Goal: Task Accomplishment & Management: Complete application form

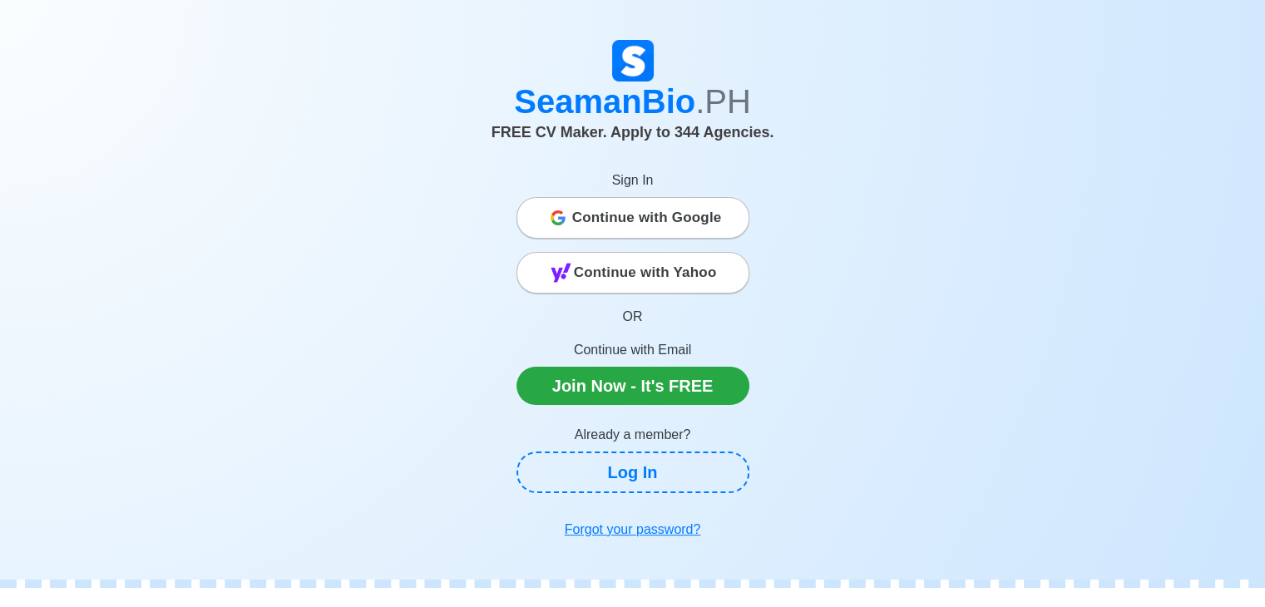
click at [656, 233] on span "Continue with Google" at bounding box center [647, 217] width 150 height 33
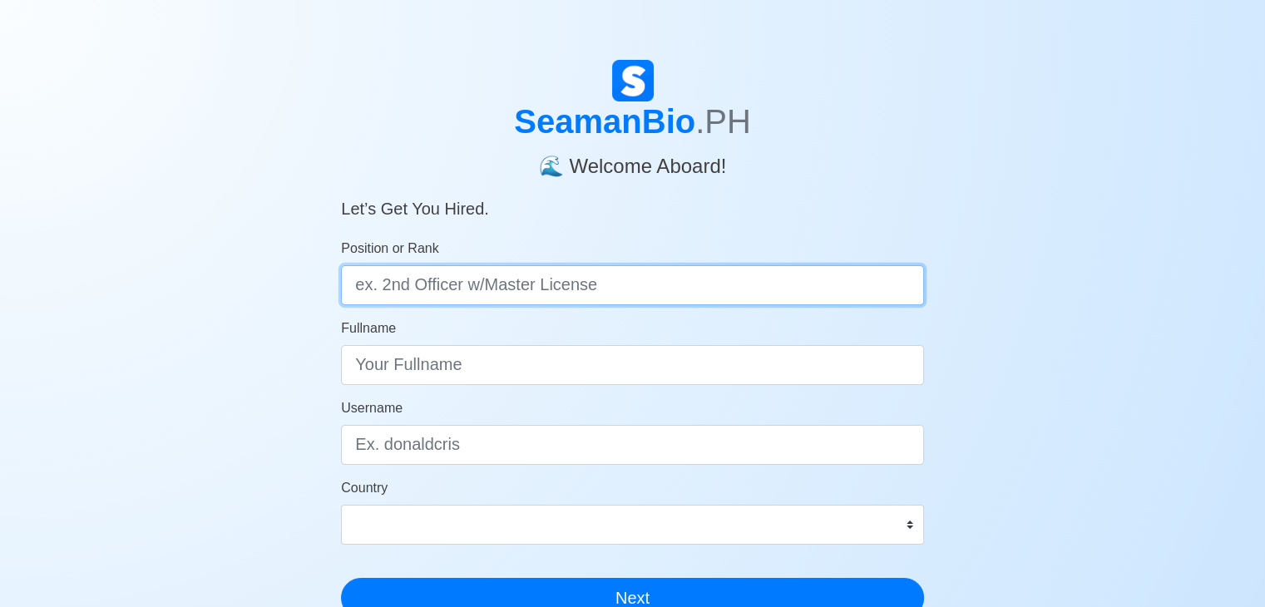
click at [705, 290] on input "Position or Rank" at bounding box center [632, 285] width 583 height 40
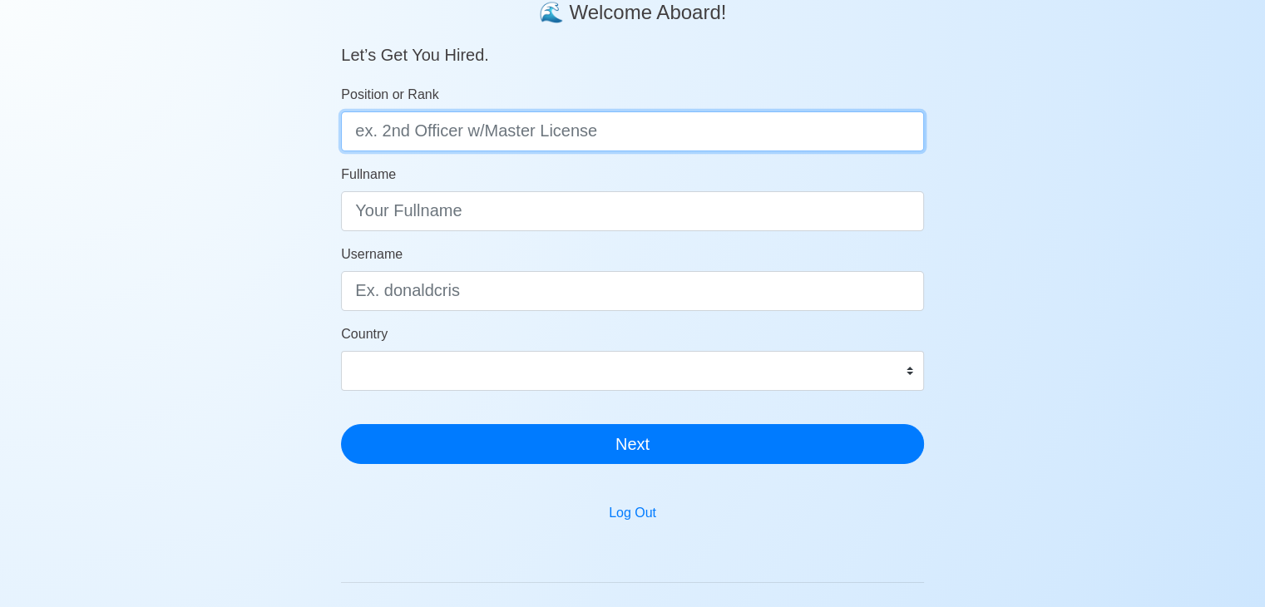
scroll to position [87, 0]
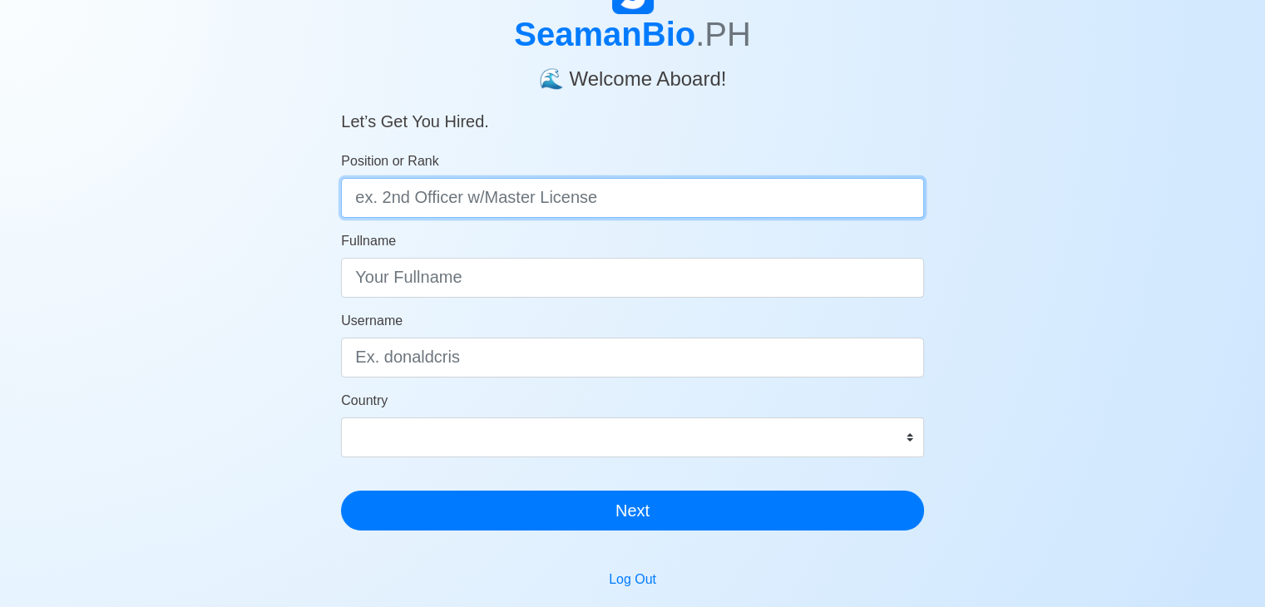
click at [515, 192] on input "Position or Rank" at bounding box center [632, 198] width 583 height 40
type input "wiper w/ oic-ew license"
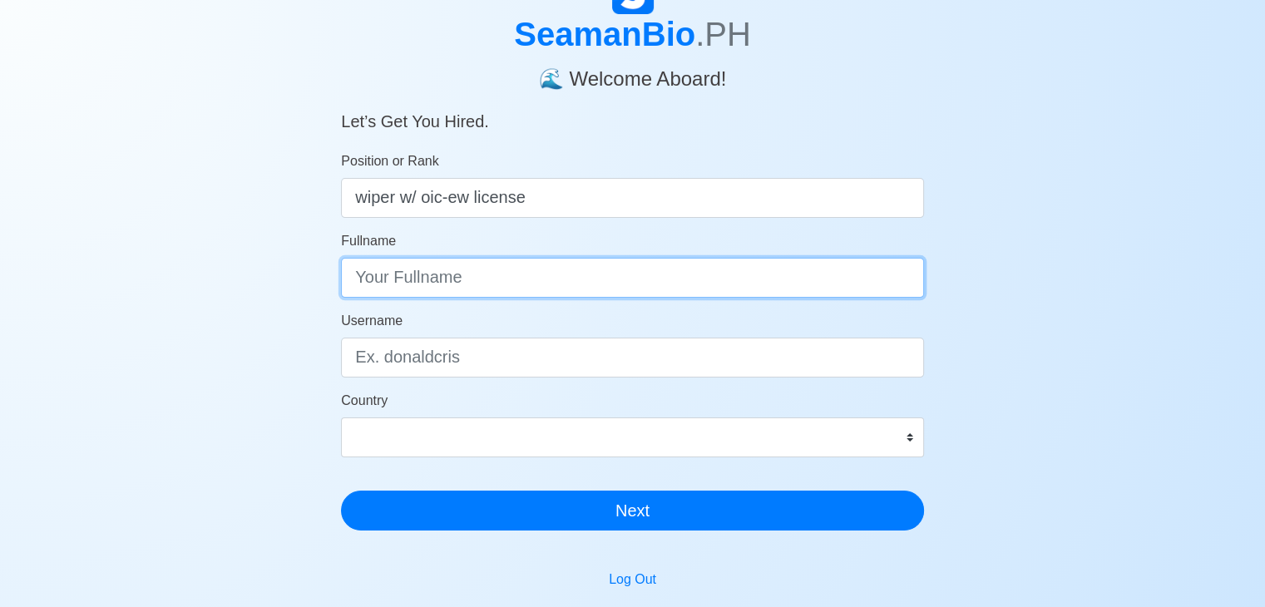
click at [496, 273] on input "Fullname" at bounding box center [632, 278] width 583 height 40
type input "dale padrilan leysico"
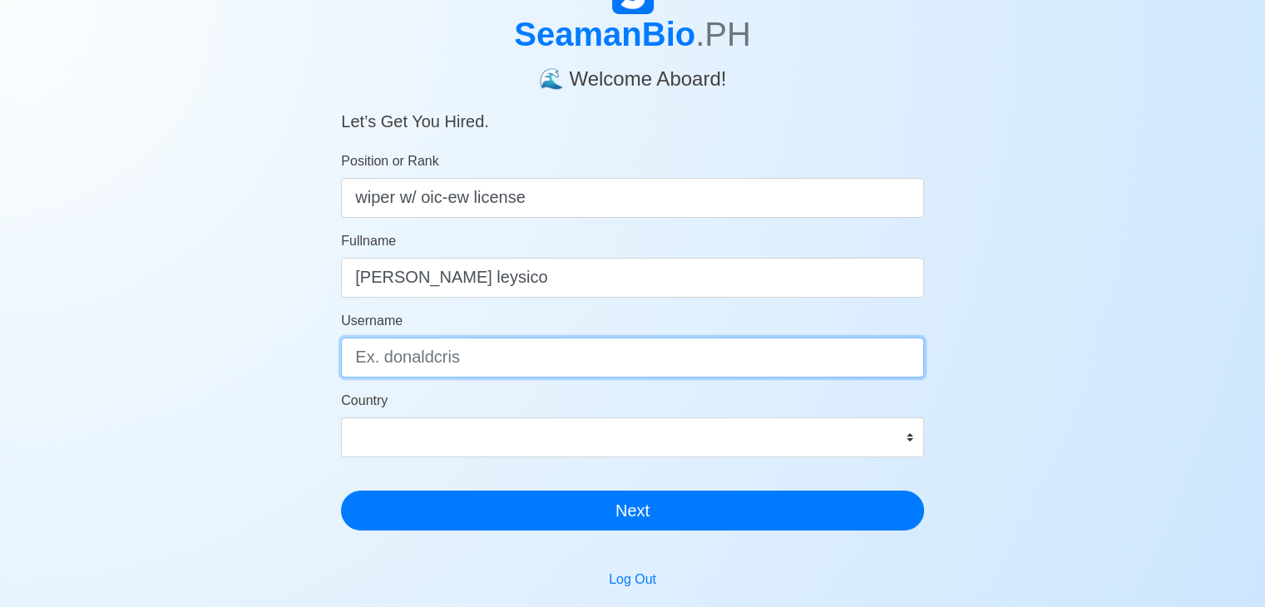
click at [455, 352] on input "Username" at bounding box center [632, 358] width 583 height 40
type input "daledale3"
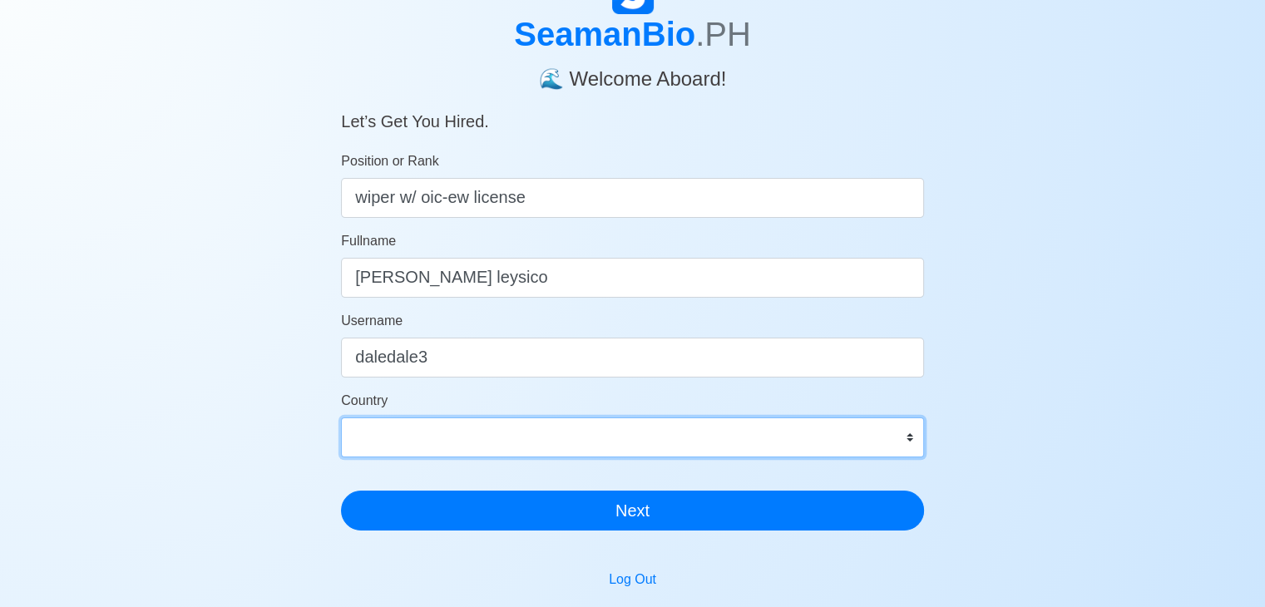
click at [548, 440] on select "Afghanistan Åland Islands Albania Algeria American Samoa Andorra Angola Anguill…" at bounding box center [632, 438] width 583 height 40
select select "PH"
click at [341, 418] on select "Afghanistan Åland Islands Albania Algeria American Samoa Andorra Angola Anguill…" at bounding box center [632, 438] width 583 height 40
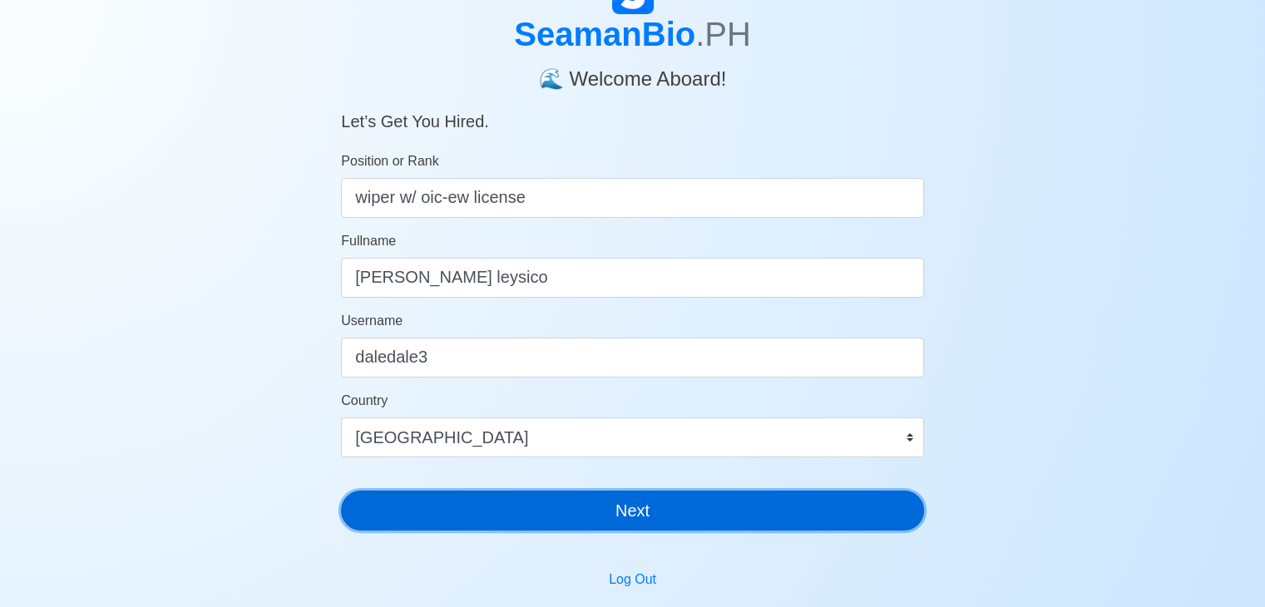
click at [484, 501] on button "Next" at bounding box center [632, 511] width 583 height 40
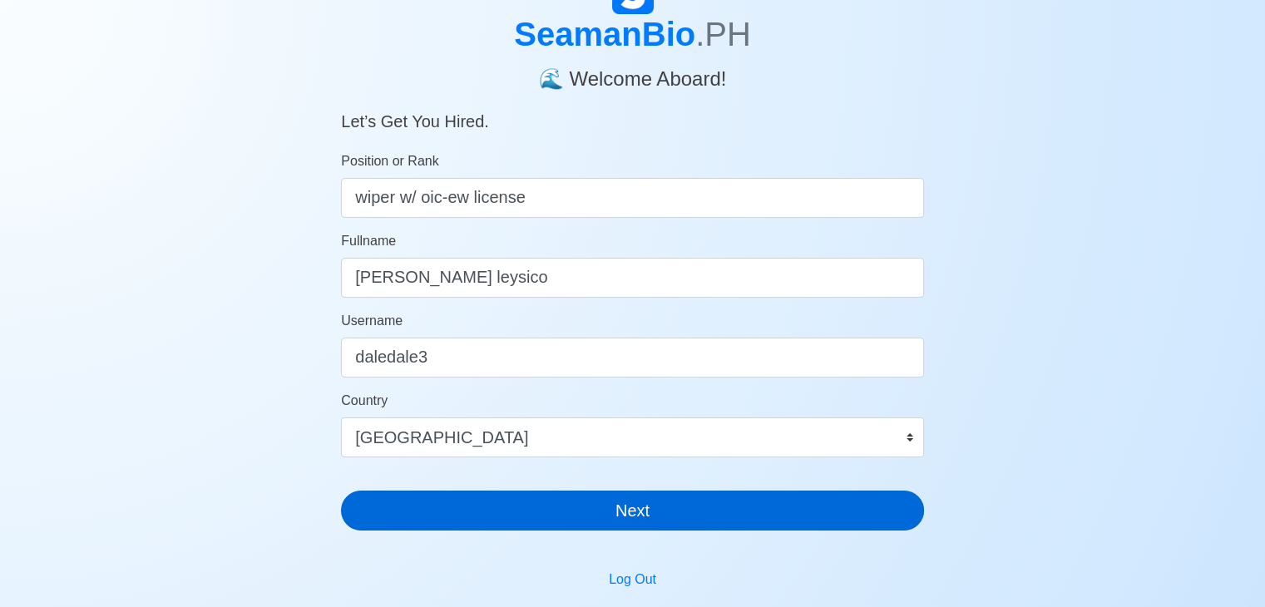
scroll to position [20, 0]
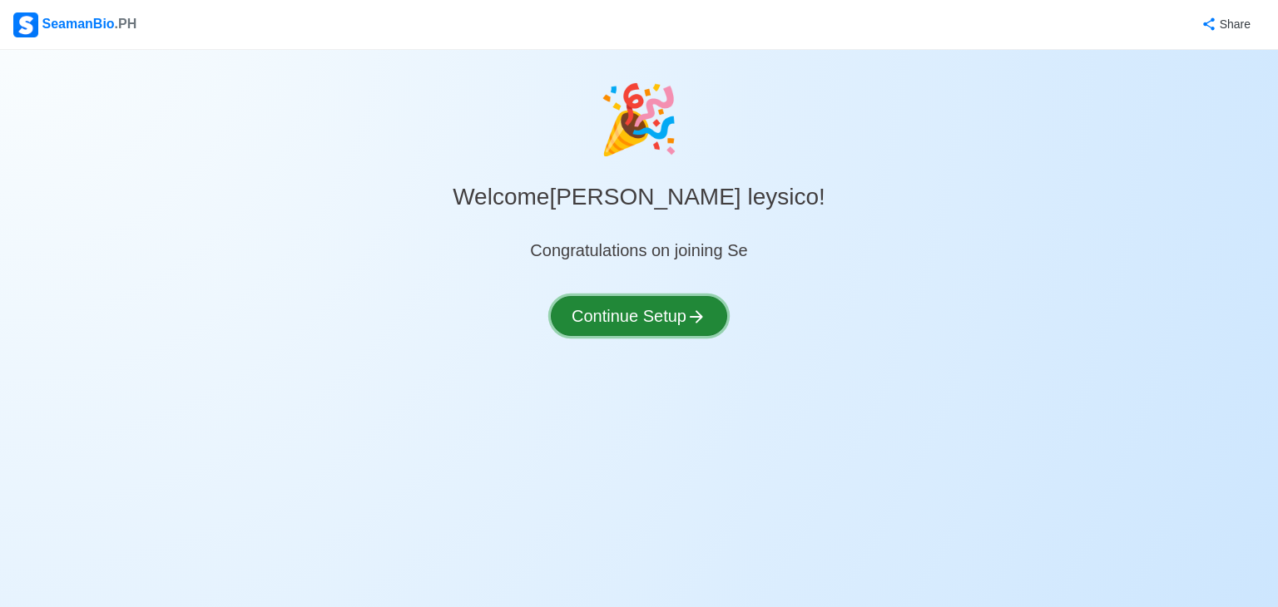
click at [662, 320] on button "Continue Setup" at bounding box center [639, 316] width 176 height 40
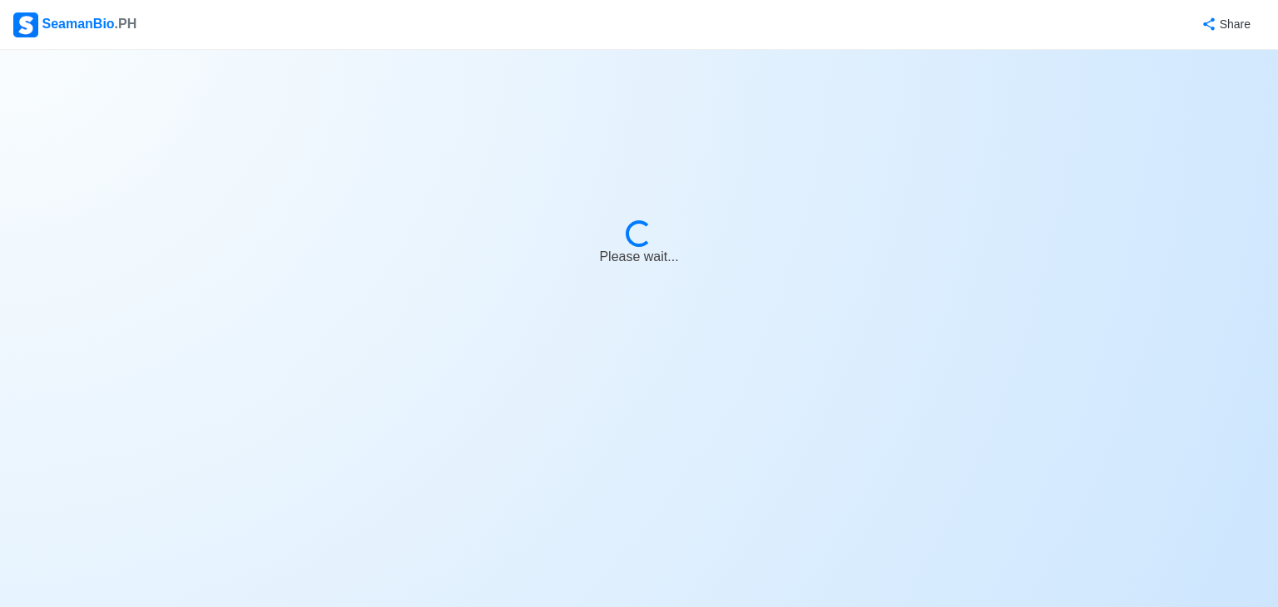
select select "Visible for Hiring"
select select "PH"
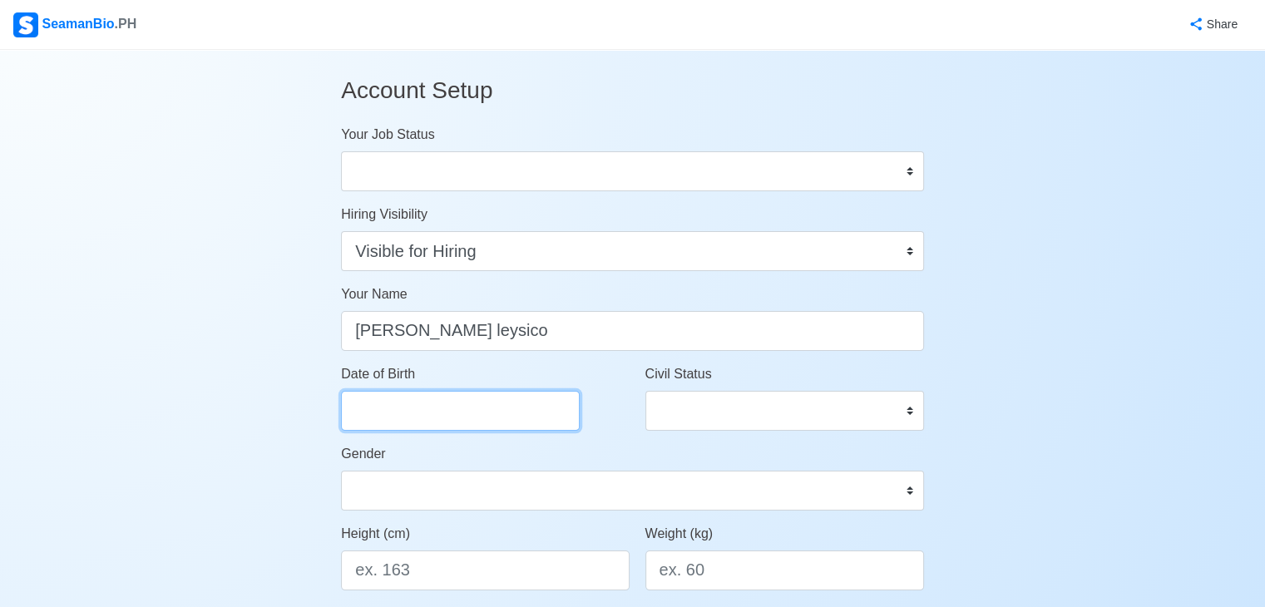
select select "****"
select select "*********"
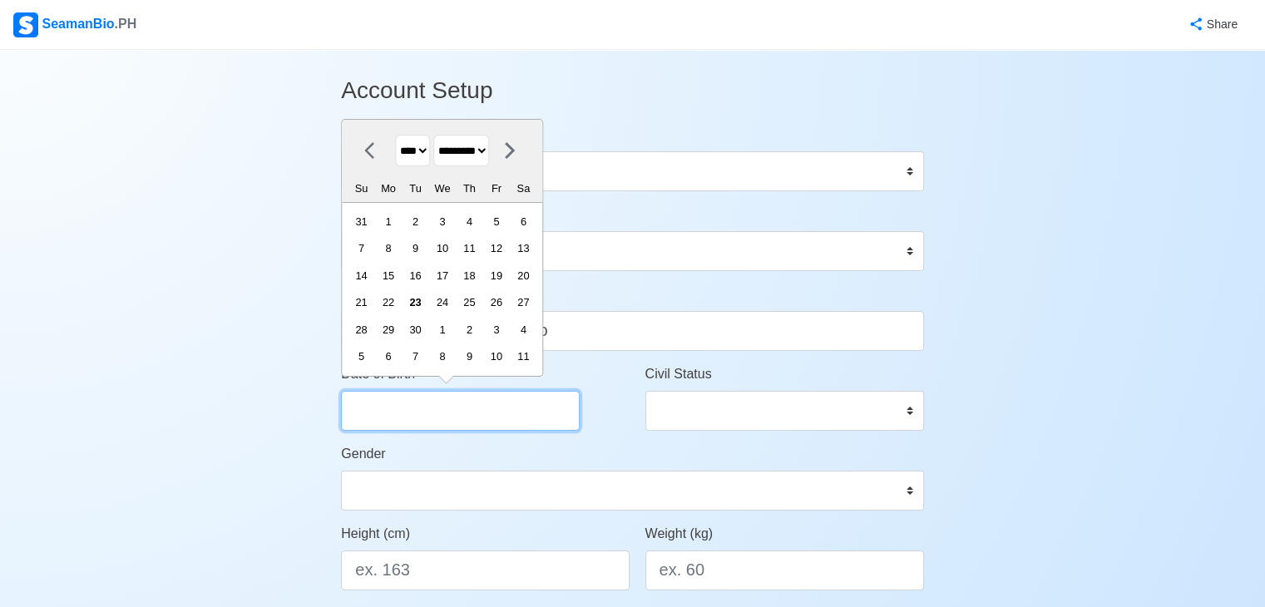
click at [469, 411] on input "Date of Birth" at bounding box center [460, 411] width 239 height 40
click at [403, 158] on select "**** **** **** **** **** **** **** **** **** **** **** **** **** **** **** ****…" at bounding box center [412, 151] width 35 height 32
select select "****"
click at [395, 135] on select "**** **** **** **** **** **** **** **** **** **** **** **** **** **** **** ****…" at bounding box center [412, 151] width 35 height 32
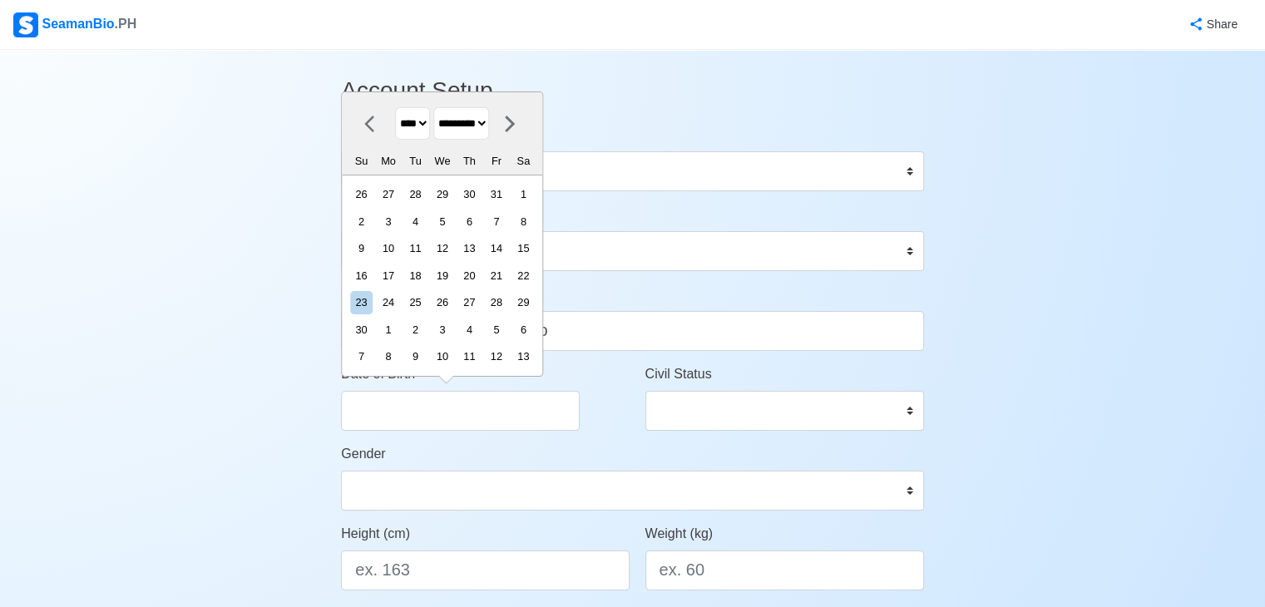
click at [482, 130] on select "******* ******** ***** ***** *** **** **** ****** ********* ******* ******** **…" at bounding box center [461, 123] width 56 height 32
select select "********"
click at [440, 136] on select "******* ******** ***** ***** *** **** **** ****** ********* ******* ******** **…" at bounding box center [461, 123] width 56 height 32
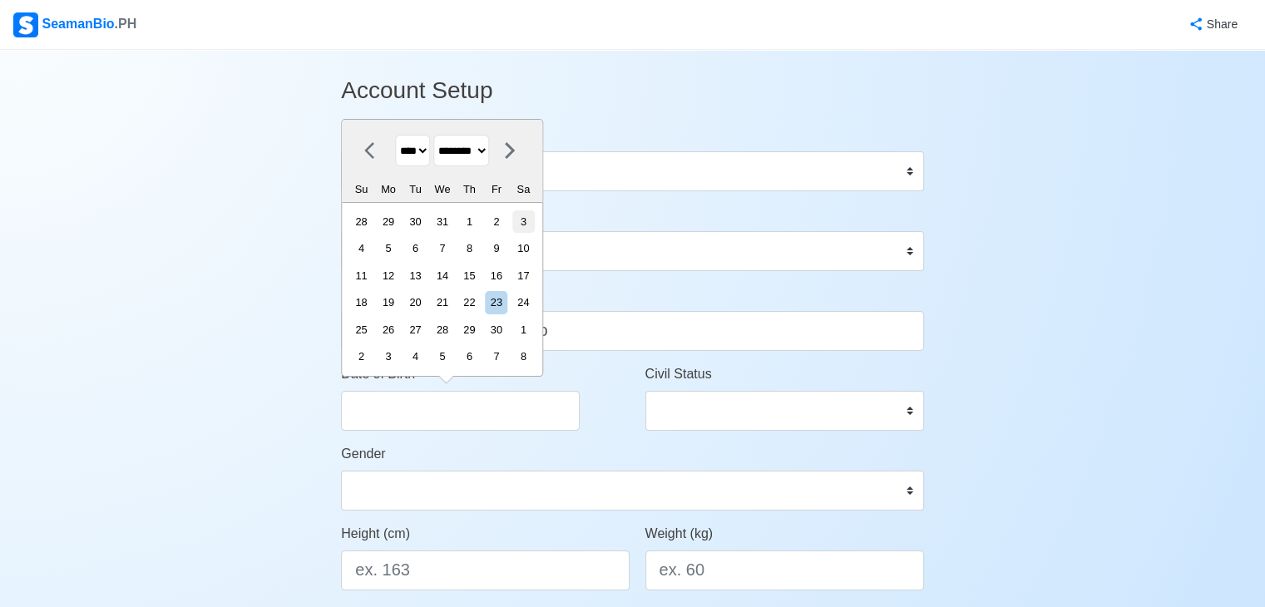
click at [534, 220] on div "3" at bounding box center [523, 221] width 22 height 22
type input "11/03/2001"
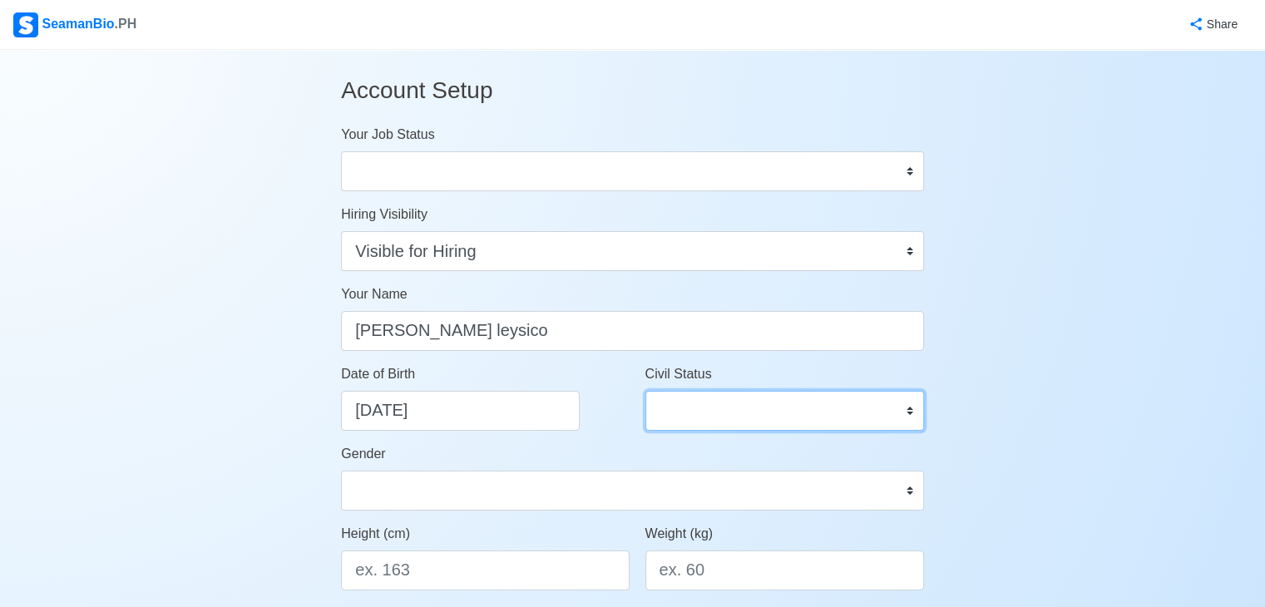
click at [769, 409] on select "Single Married Widowed Separated" at bounding box center [785, 411] width 279 height 40
select select "Single"
click at [646, 391] on select "Single Married Widowed Separated" at bounding box center [785, 411] width 279 height 40
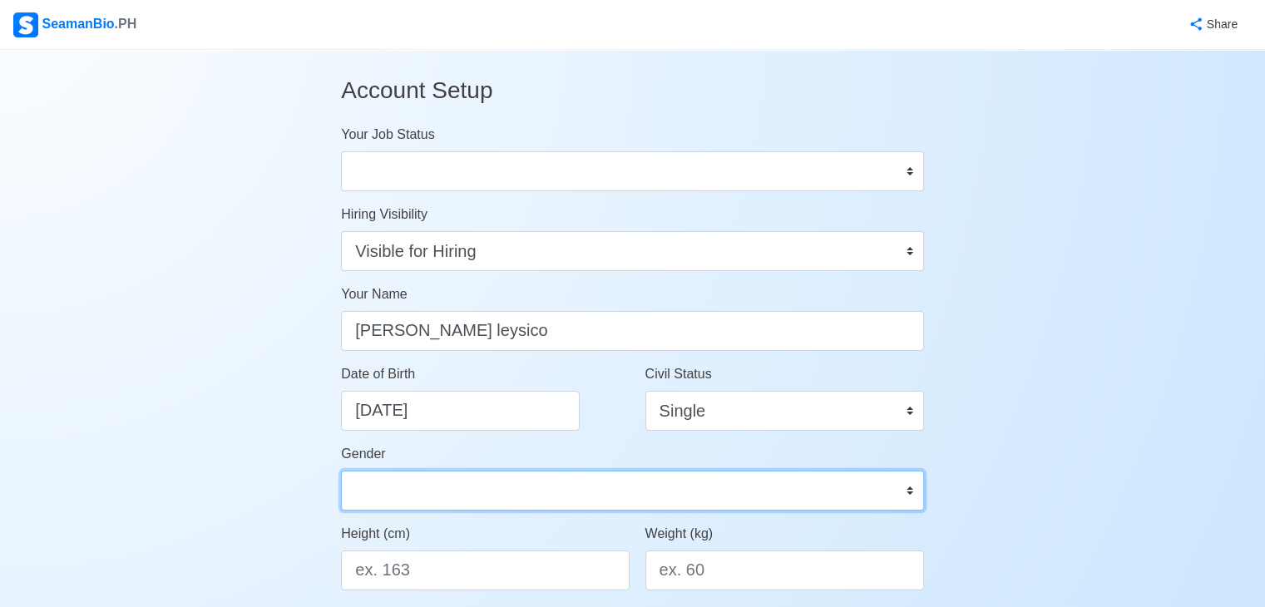
click at [566, 497] on select "Male Female" at bounding box center [632, 491] width 583 height 40
select select "[DEMOGRAPHIC_DATA]"
click at [341, 471] on select "Male Female" at bounding box center [632, 491] width 583 height 40
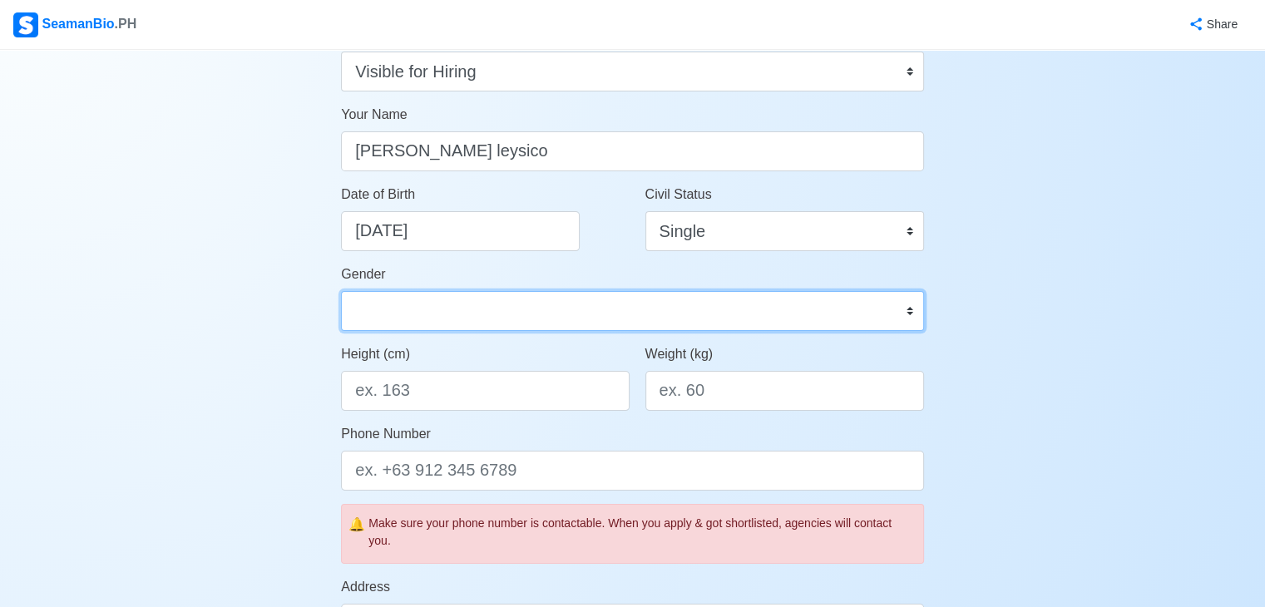
scroll to position [258, 0]
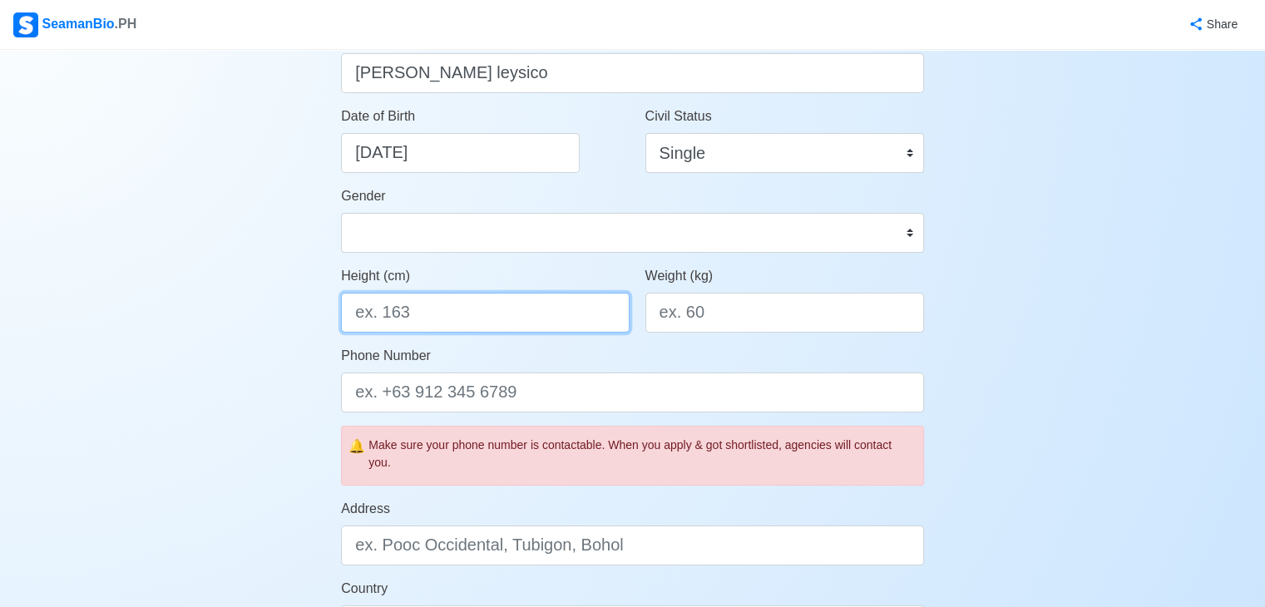
click at [452, 318] on input "Height (cm)" at bounding box center [485, 313] width 288 height 40
type input "167"
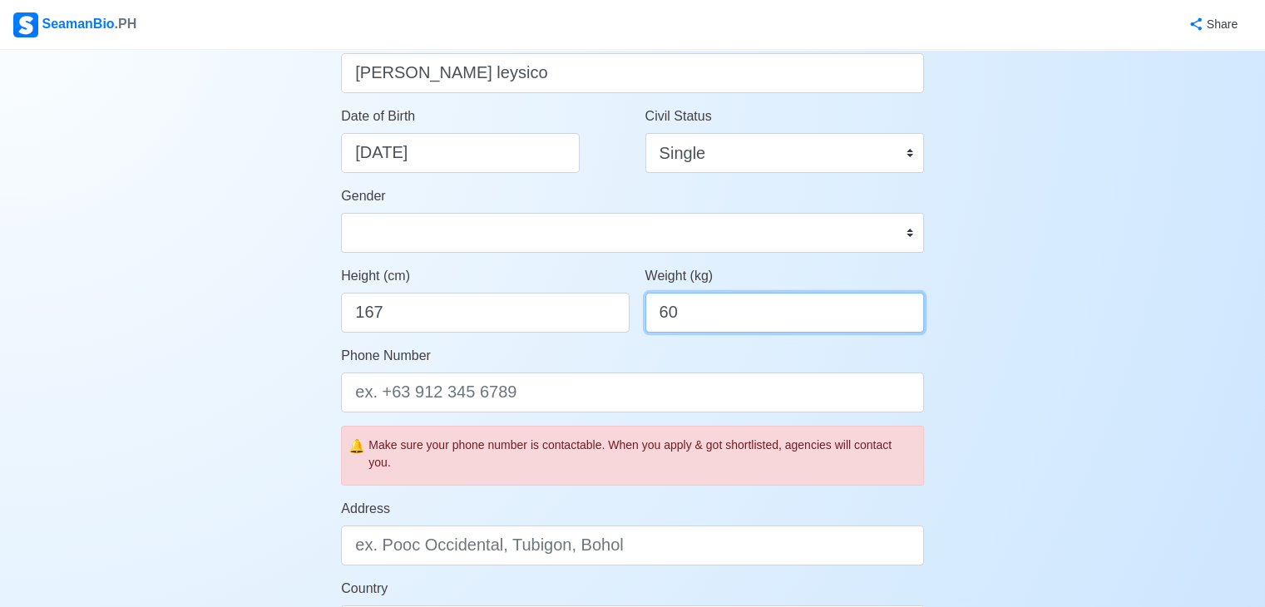
type input "60"
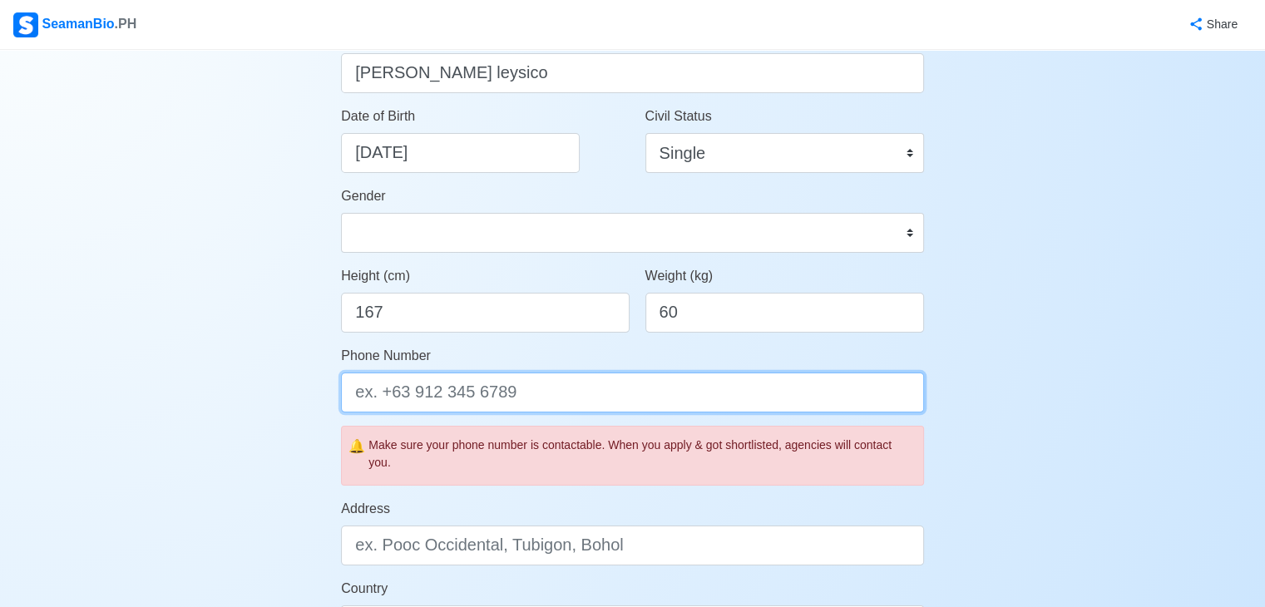
click at [446, 384] on input "Phone Number" at bounding box center [632, 393] width 583 height 40
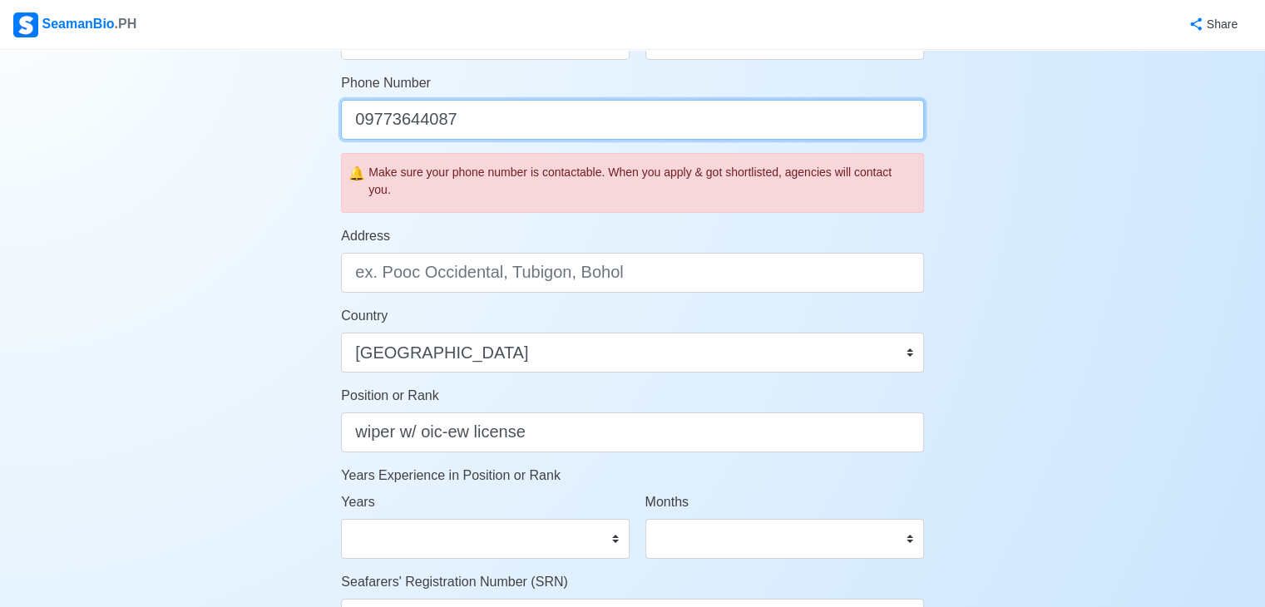
scroll to position [532, 0]
type input "09773644087"
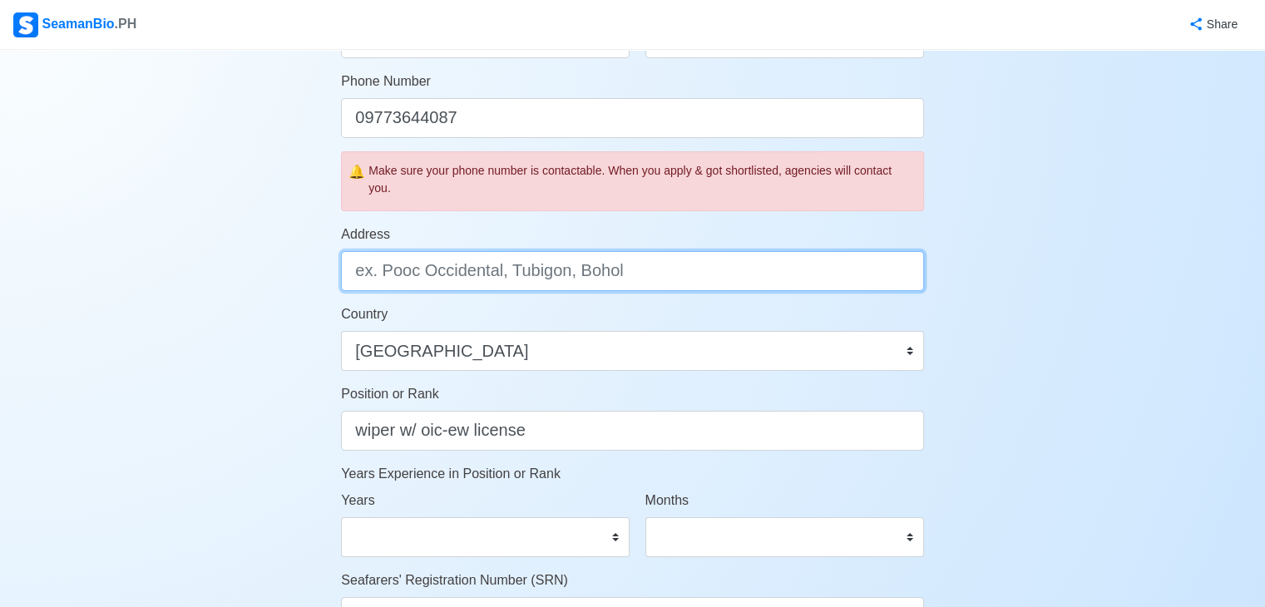
click at [651, 286] on input "Address" at bounding box center [632, 271] width 583 height 40
type input "sapang 1 ternate, cavite"
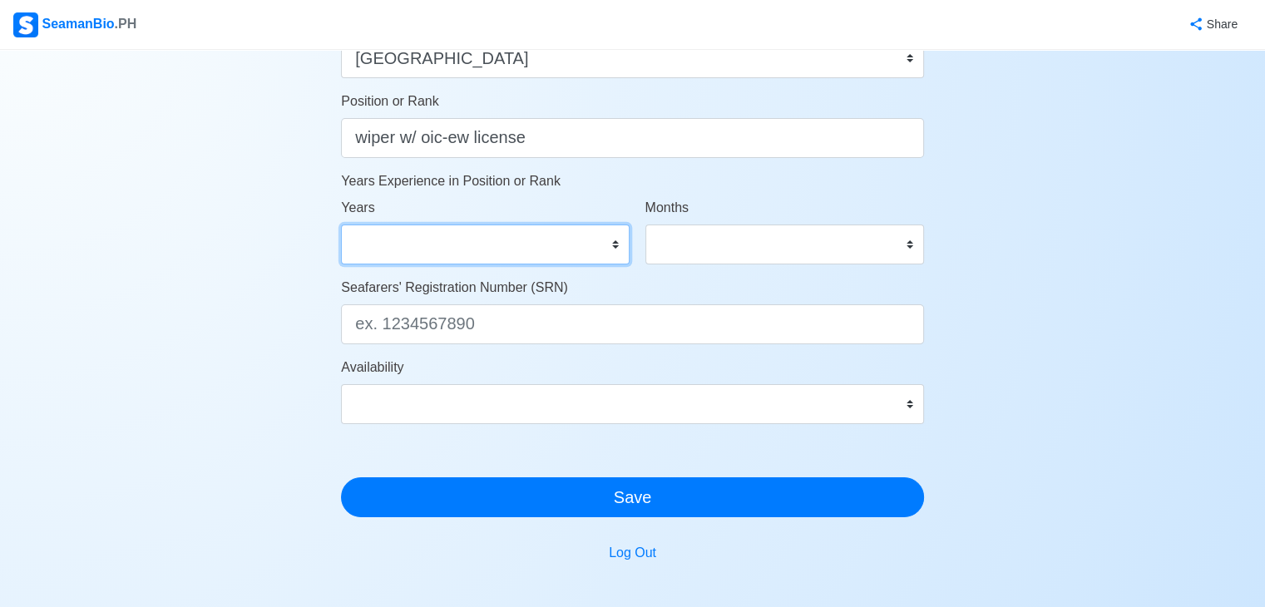
scroll to position [827, 0]
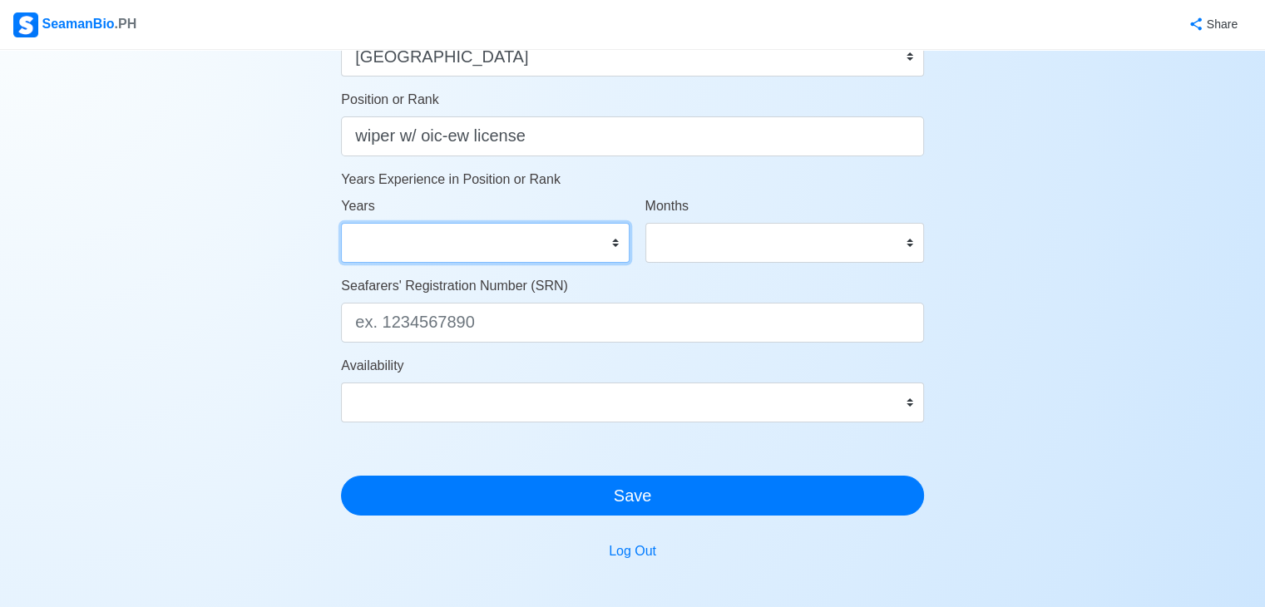
click at [579, 229] on select "0 1 2 3 4 5 6 7 8 9 10 11 12 13 14 15 16 17 18 19 20 21 22 23 24 25 26 27 28 29…" at bounding box center [485, 243] width 288 height 40
select select "0"
click at [341, 223] on select "0 1 2 3 4 5 6 7 8 9 10 11 12 13 14 15 16 17 18 19 20 21 22 23 24 25 26 27 28 29…" at bounding box center [485, 243] width 288 height 40
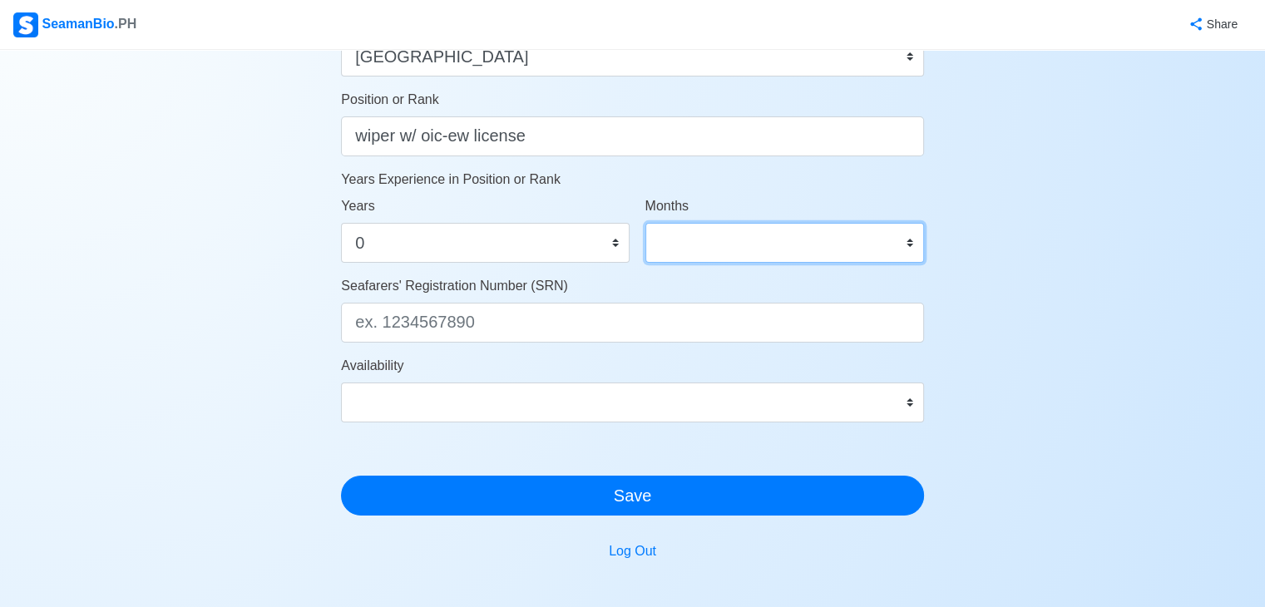
click at [708, 230] on select "0 1 2 3 4 5 6 7 8 9 10 11" at bounding box center [785, 243] width 279 height 40
drag, startPoint x: 708, startPoint y: 230, endPoint x: 697, endPoint y: 298, distance: 68.2
select select "0"
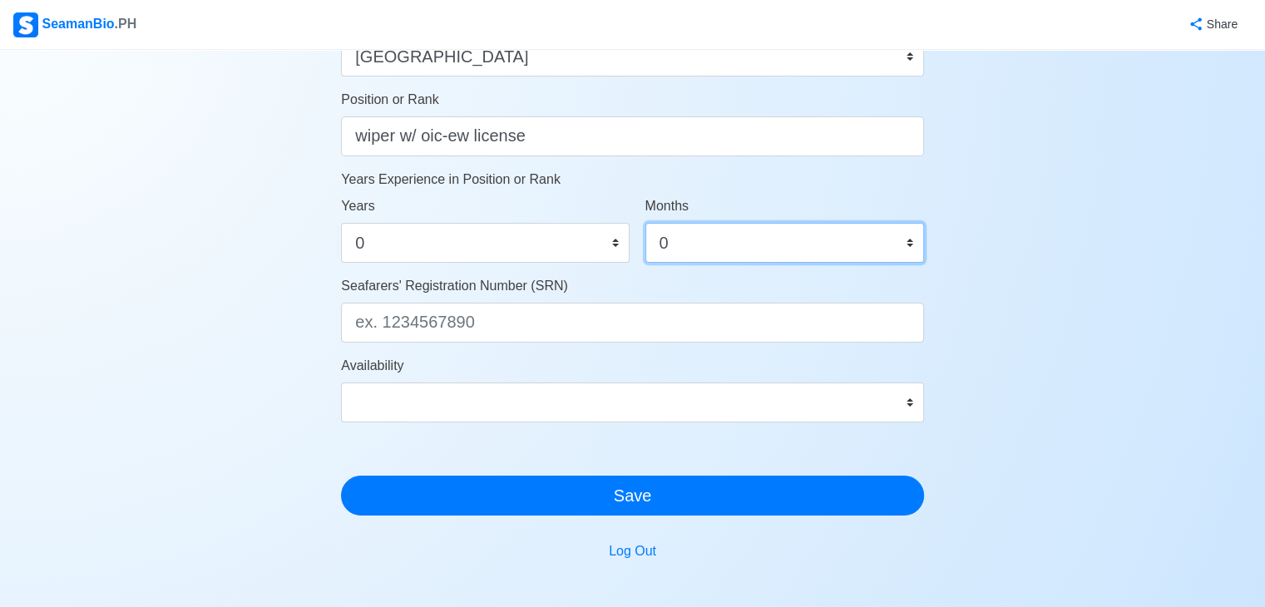
click at [646, 223] on select "0 1 2 3 4 5 6 7 8 9 10 11" at bounding box center [785, 243] width 279 height 40
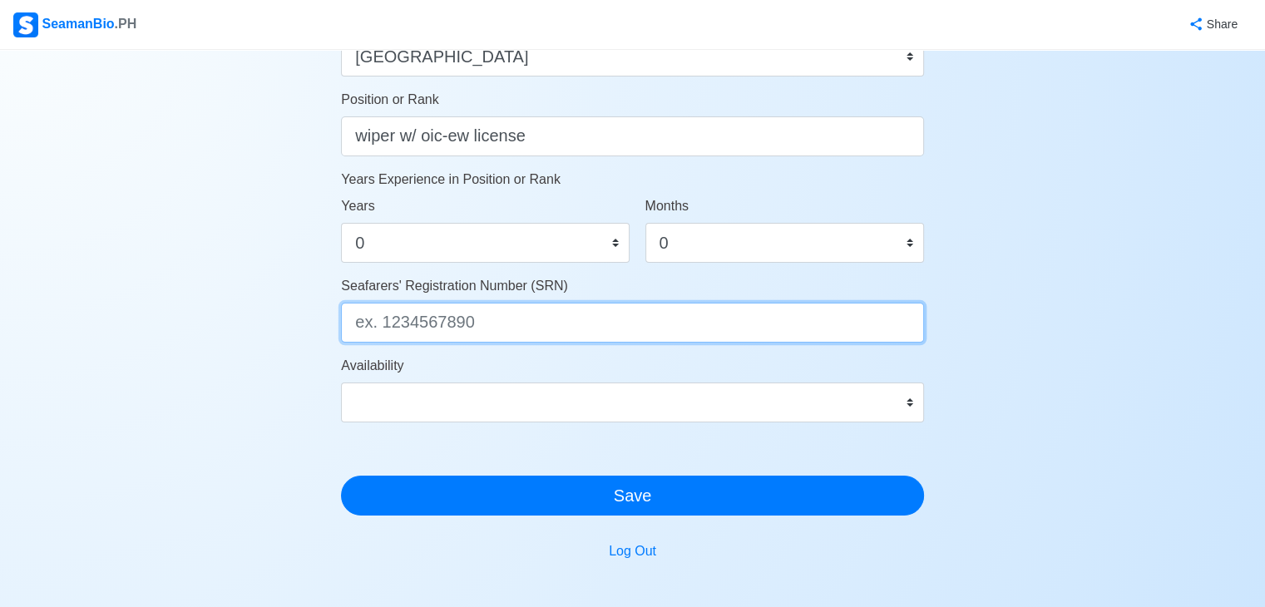
click at [523, 319] on input "Seafarers' Registration Number (SRN)" at bounding box center [632, 323] width 583 height 40
paste input "0111030006"
type input "0111030006"
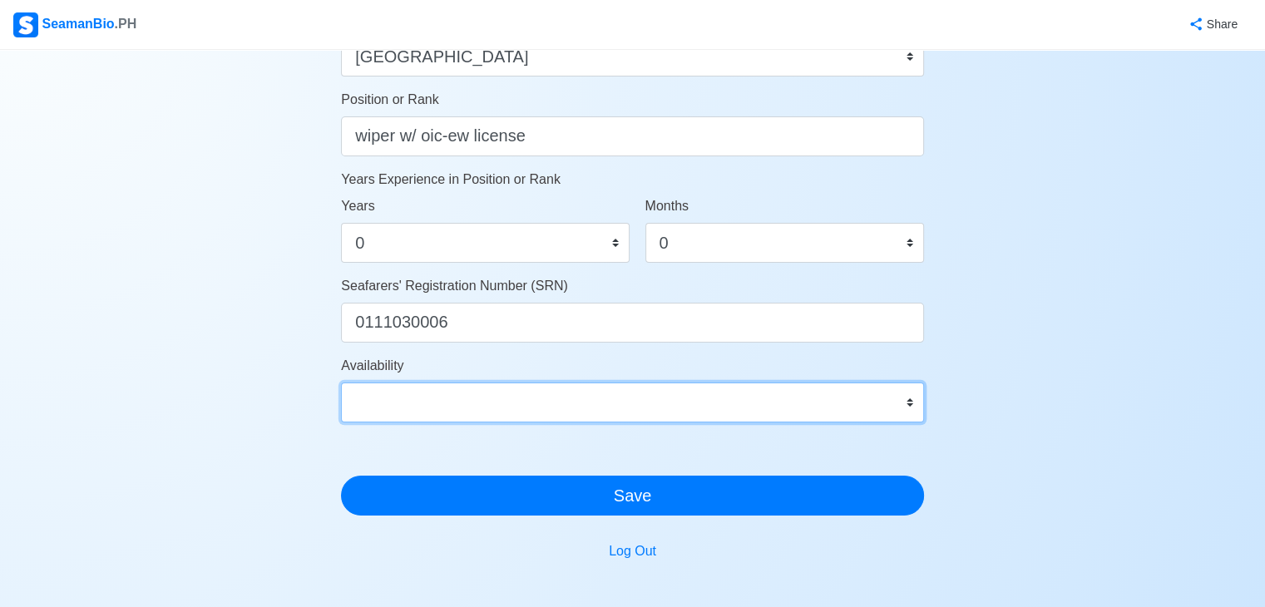
click at [517, 393] on select "Immediate Oct 2025 Nov 2025 Dec 2025 Jan 2026 Feb 2026 Mar 2026 Apr 2026 May 20…" at bounding box center [632, 403] width 583 height 40
select select "4102416000000"
click at [341, 383] on select "Immediate Oct 2025 Nov 2025 Dec 2025 Jan 2026 Feb 2026 Mar 2026 Apr 2026 May 20…" at bounding box center [632, 403] width 583 height 40
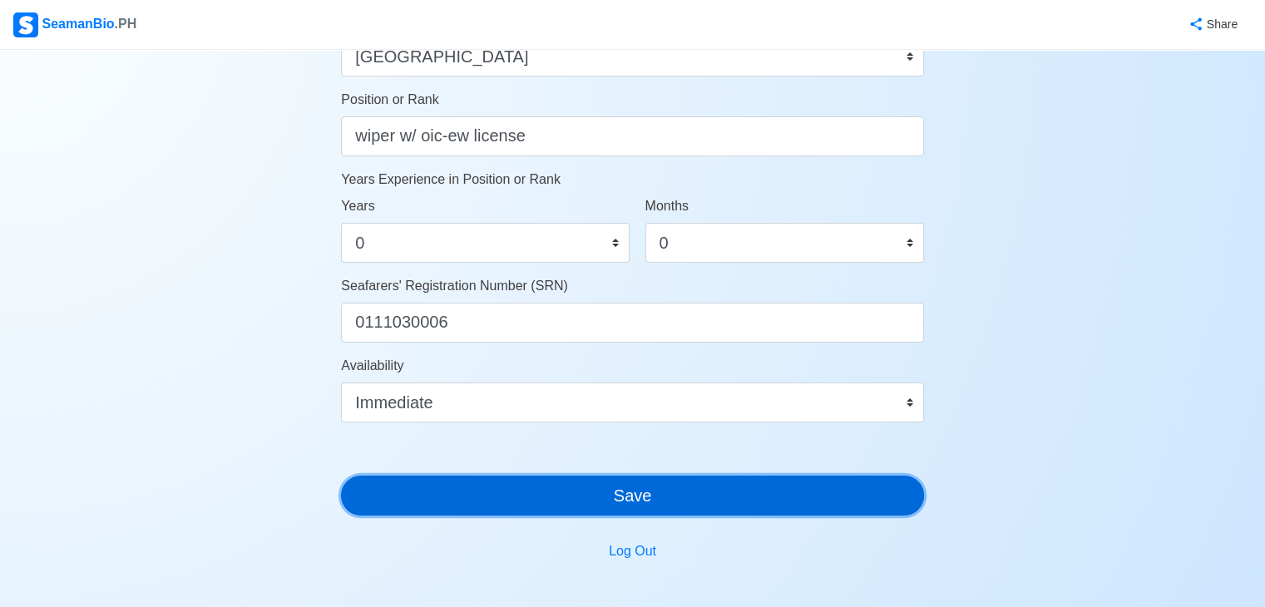
click at [571, 489] on button "Save" at bounding box center [632, 496] width 583 height 40
click at [772, 510] on button "Save" at bounding box center [632, 496] width 583 height 40
click at [796, 510] on button "Save" at bounding box center [632, 496] width 583 height 40
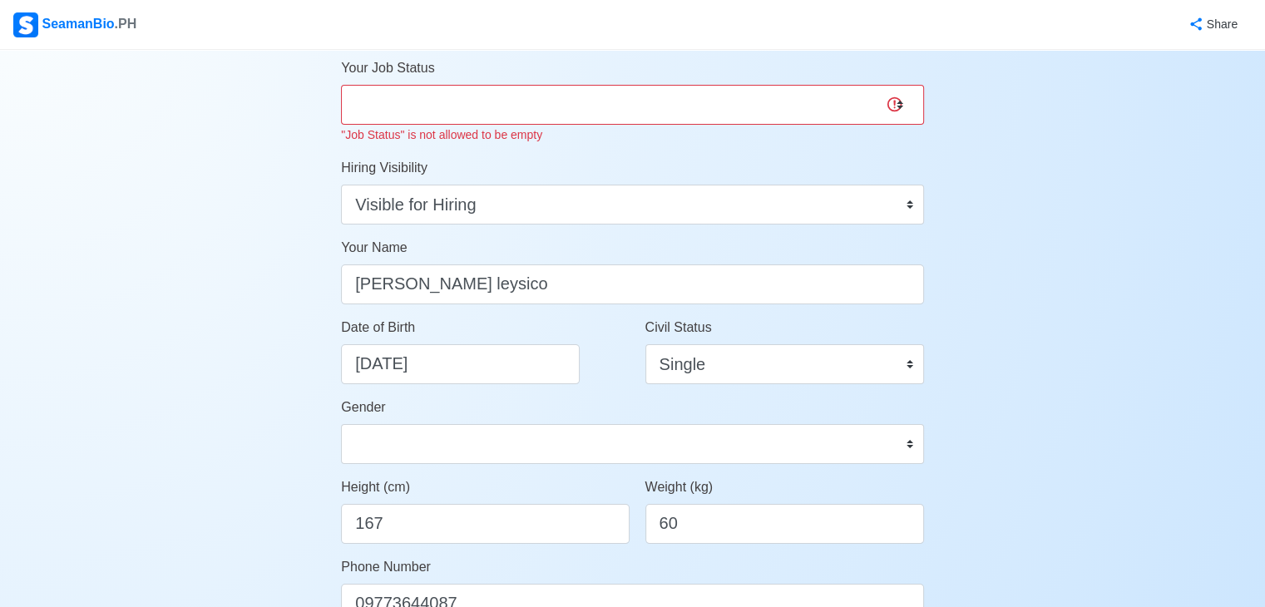
scroll to position [0, 0]
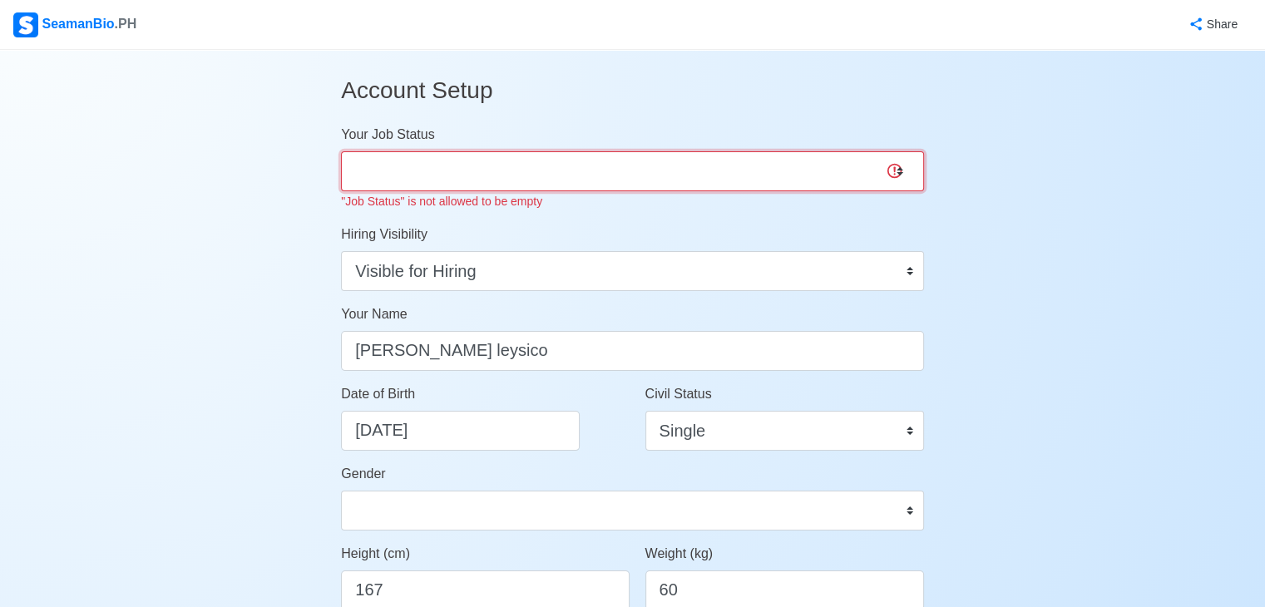
click at [532, 187] on select "Onboard Actively Looking for Job Not Looking for Job" at bounding box center [632, 171] width 583 height 40
select select "Actively Looking for Job"
click at [341, 151] on select "Onboard Actively Looking for Job Not Looking for Job" at bounding box center [632, 171] width 583 height 40
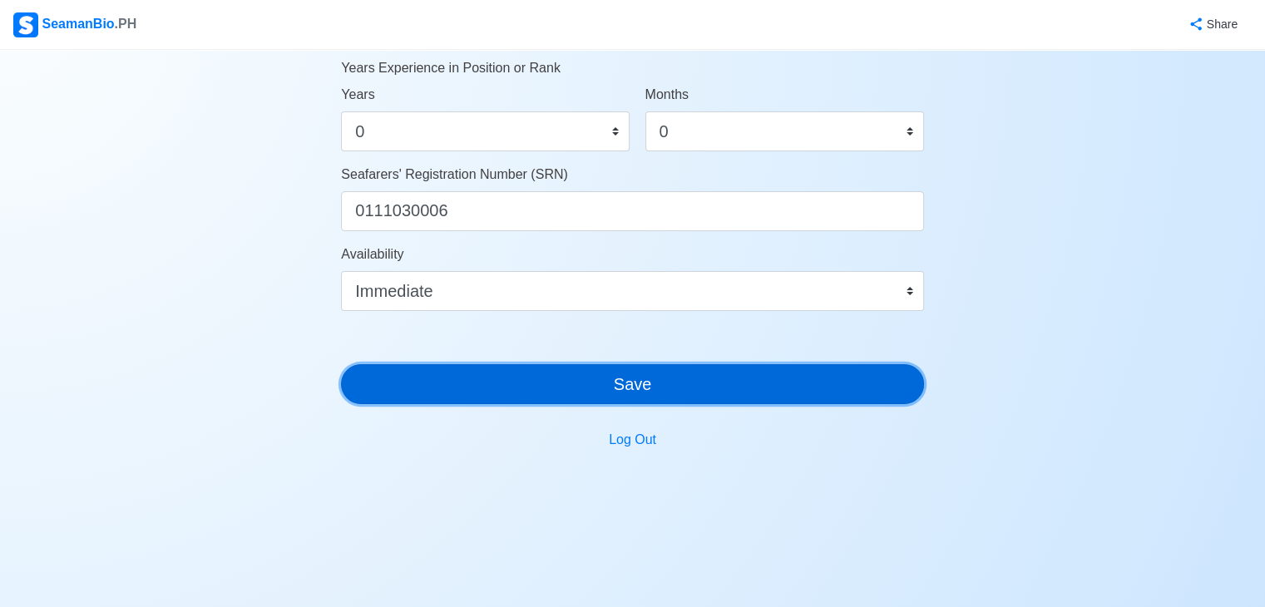
scroll to position [938, 0]
click at [735, 366] on button "Save" at bounding box center [632, 384] width 583 height 40
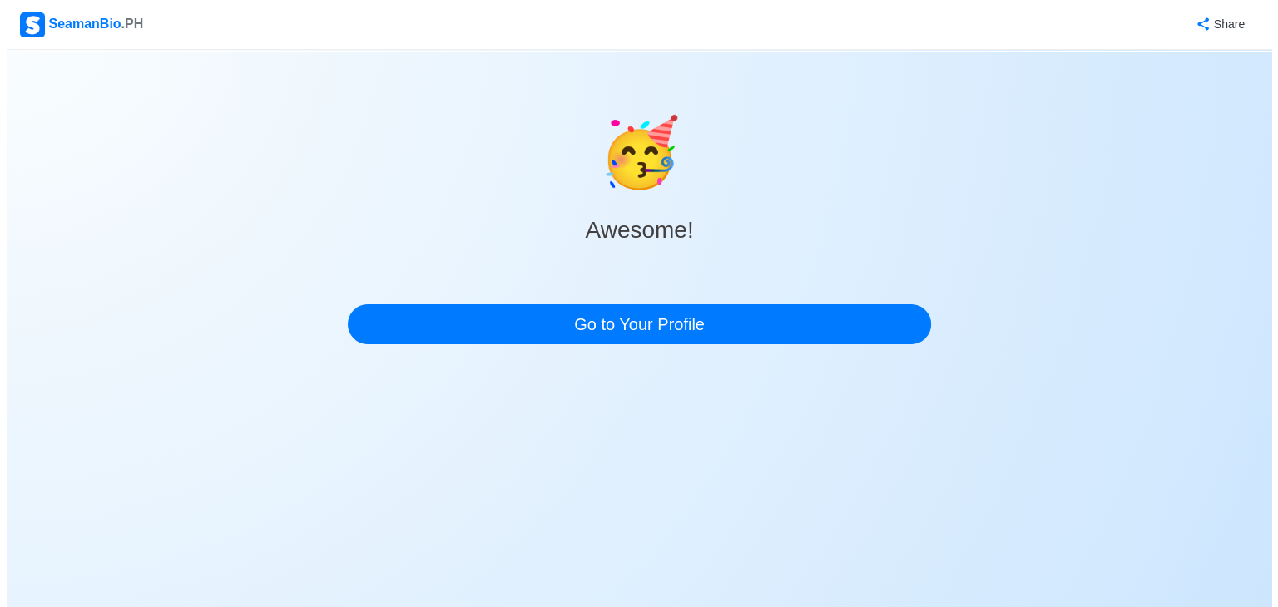
scroll to position [0, 0]
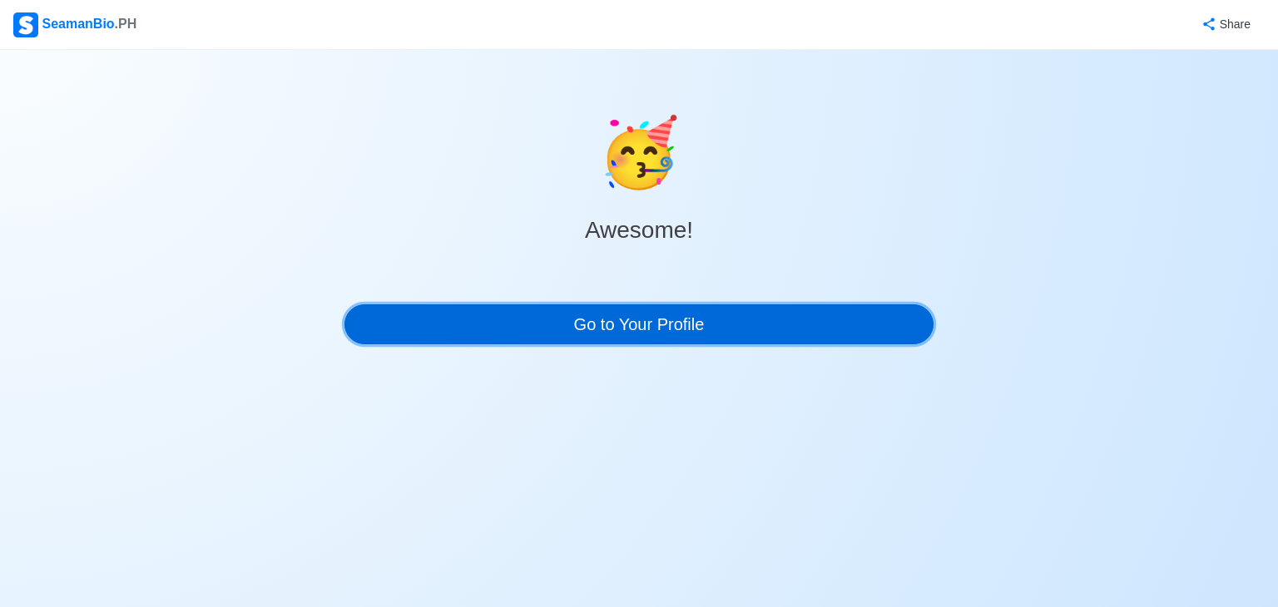
click at [622, 306] on link "Go to Your Profile" at bounding box center [638, 324] width 589 height 40
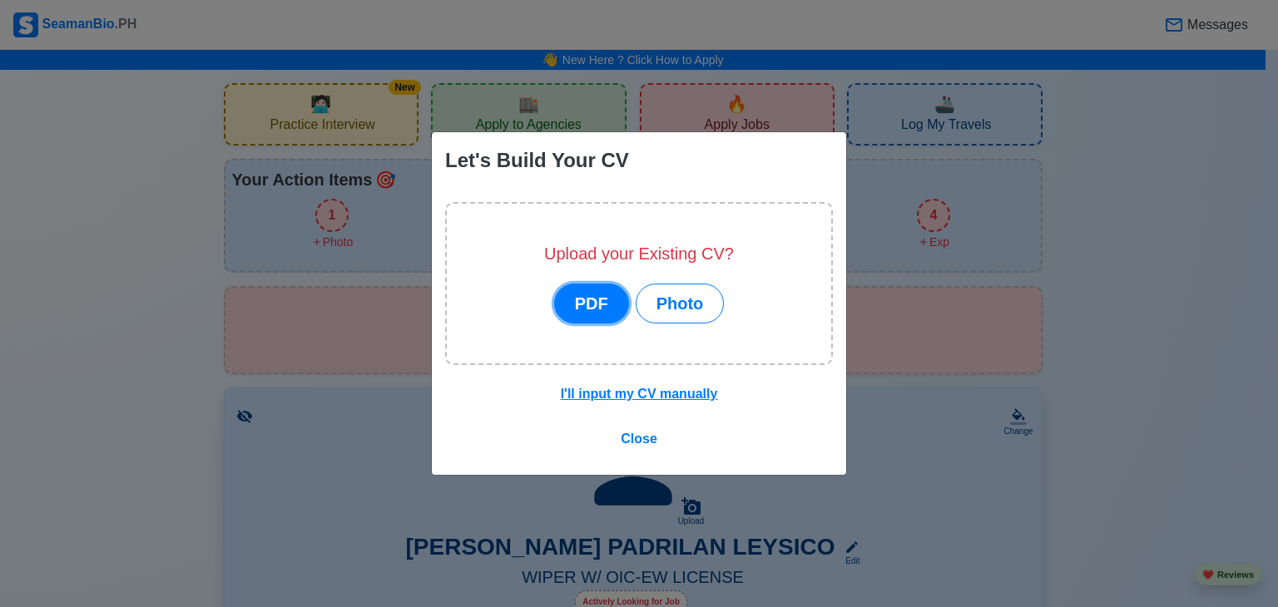
click at [622, 306] on button "PDF" at bounding box center [591, 304] width 75 height 40
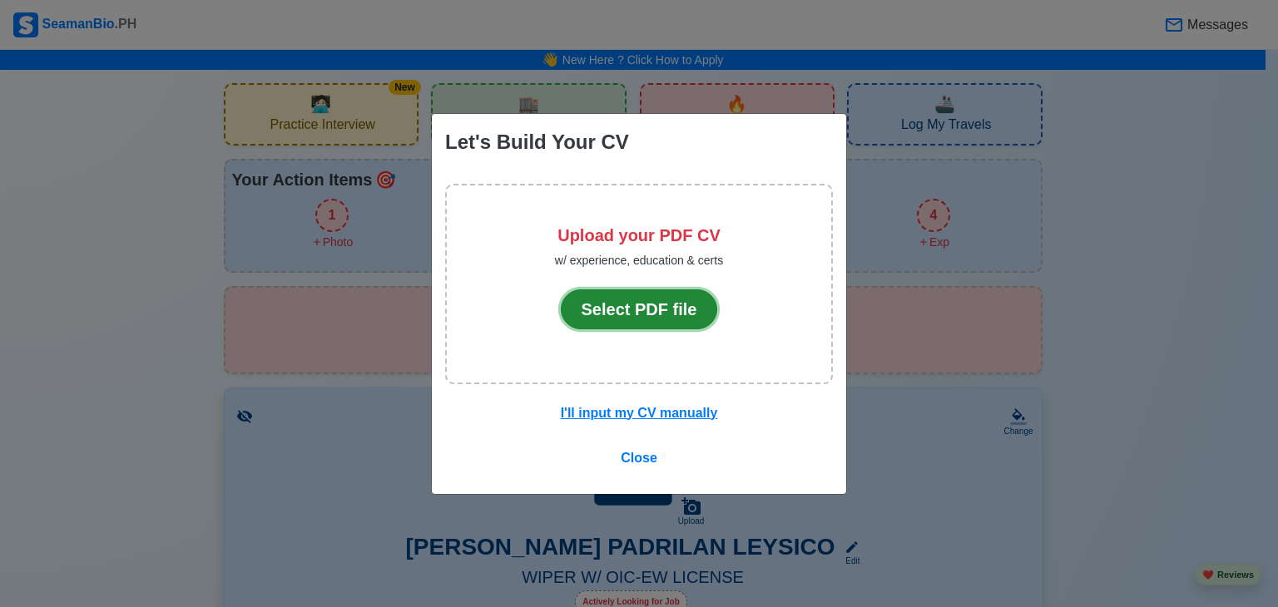
click at [620, 307] on button "Select PDF file" at bounding box center [639, 309] width 157 height 40
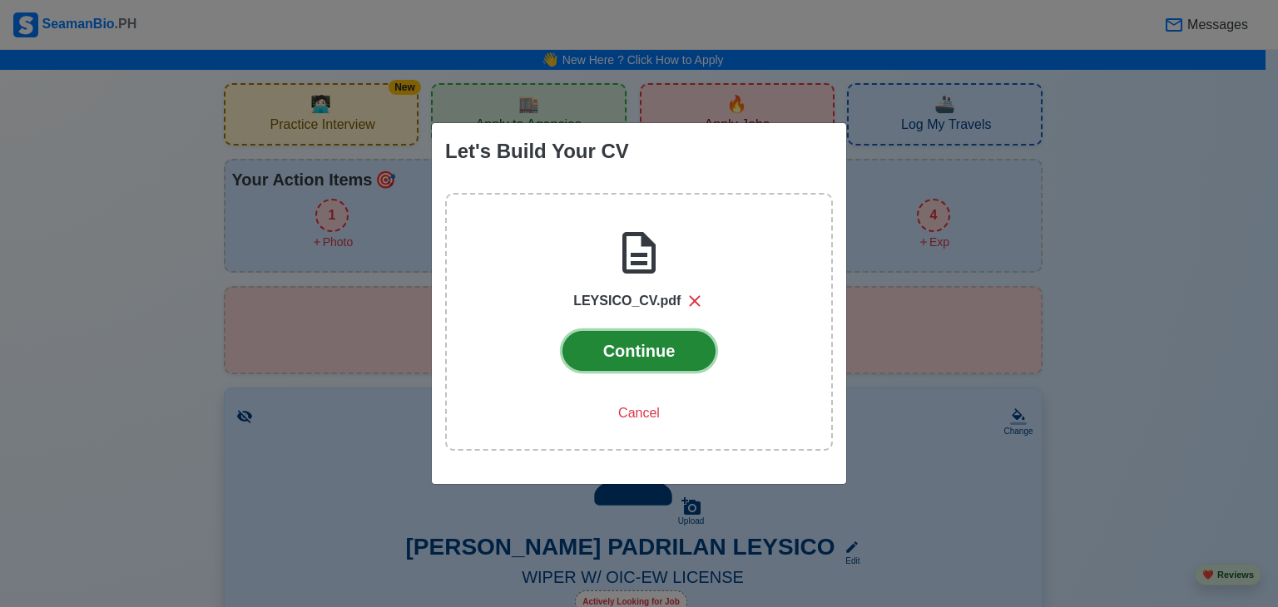
click at [595, 360] on button "Continue" at bounding box center [639, 351] width 154 height 40
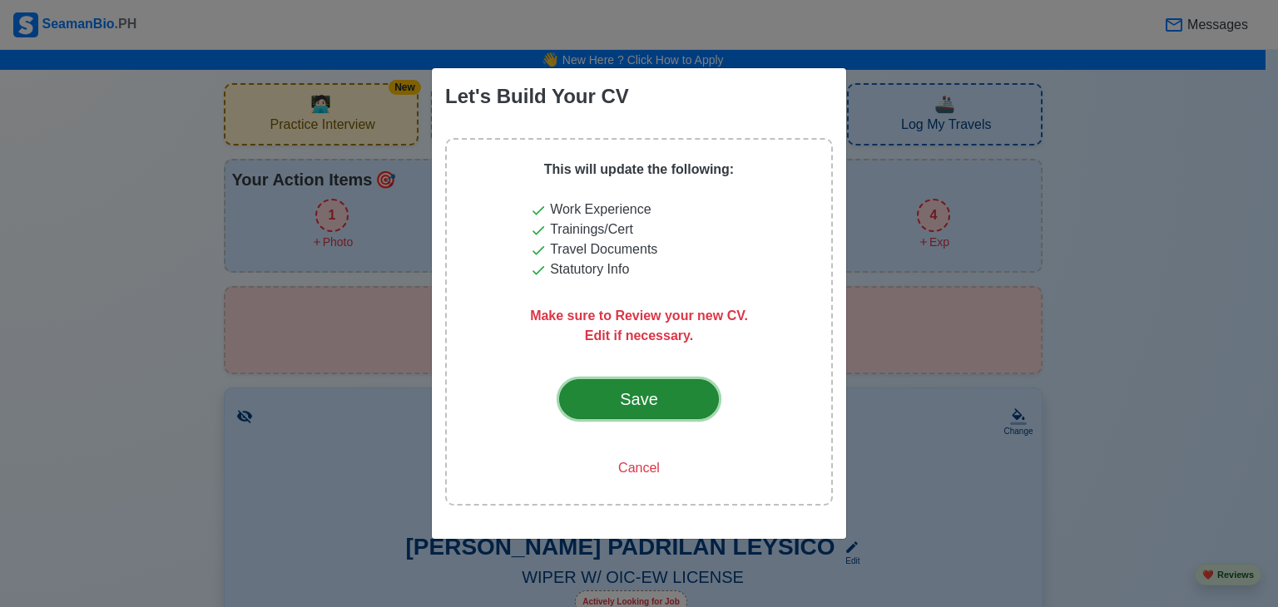
click at [655, 388] on div "Save" at bounding box center [639, 399] width 78 height 25
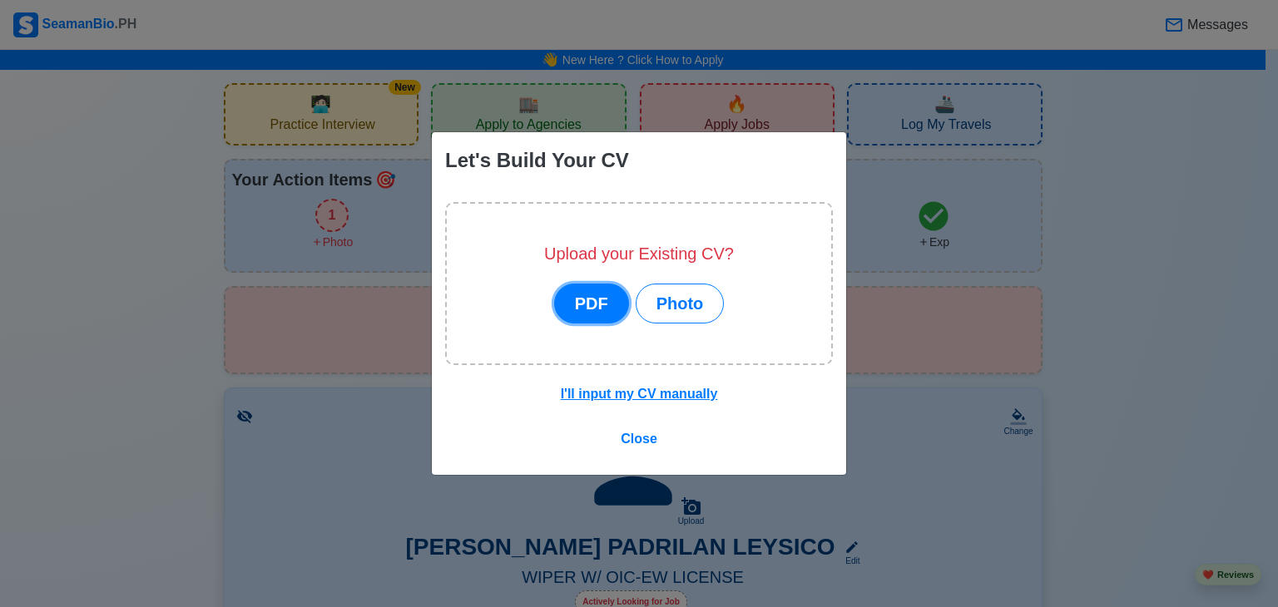
click at [603, 306] on button "PDF" at bounding box center [591, 304] width 75 height 40
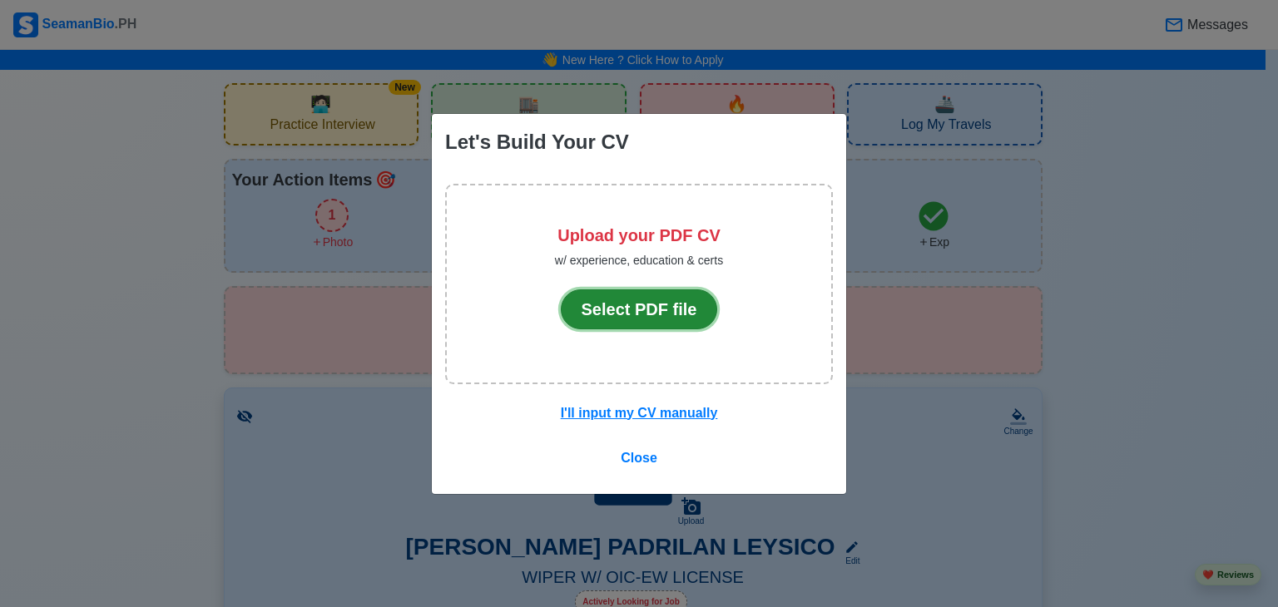
click at [607, 306] on button "Select PDF file" at bounding box center [639, 309] width 157 height 40
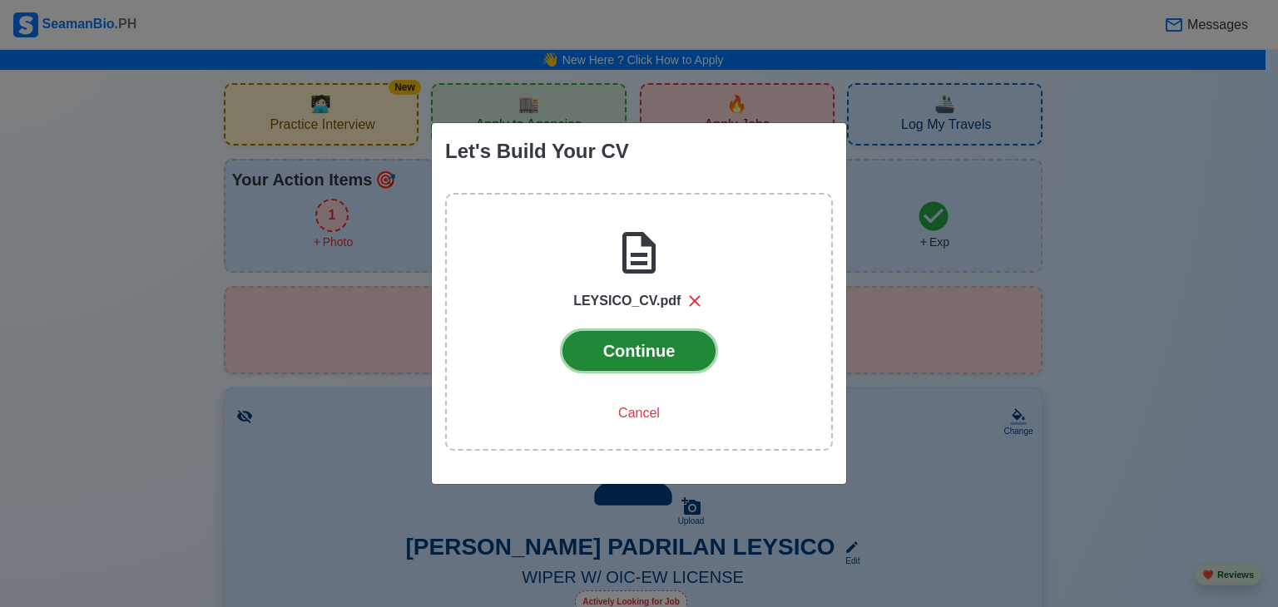
click at [615, 364] on button "Continue" at bounding box center [639, 351] width 154 height 40
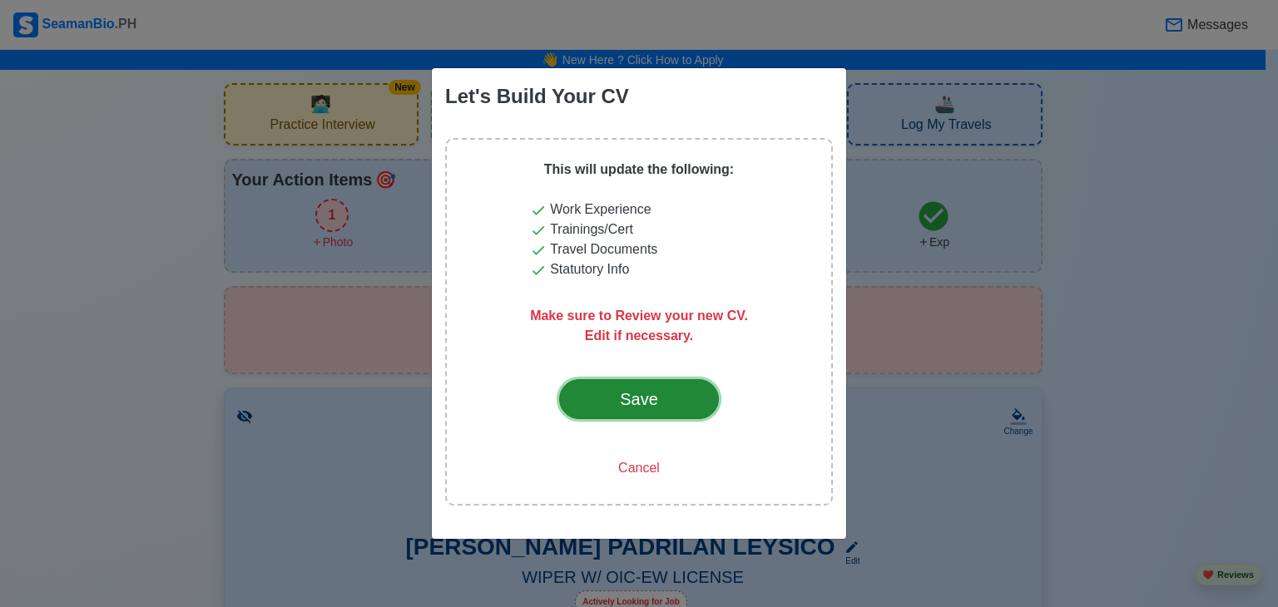
click at [654, 391] on div "Save" at bounding box center [639, 399] width 78 height 25
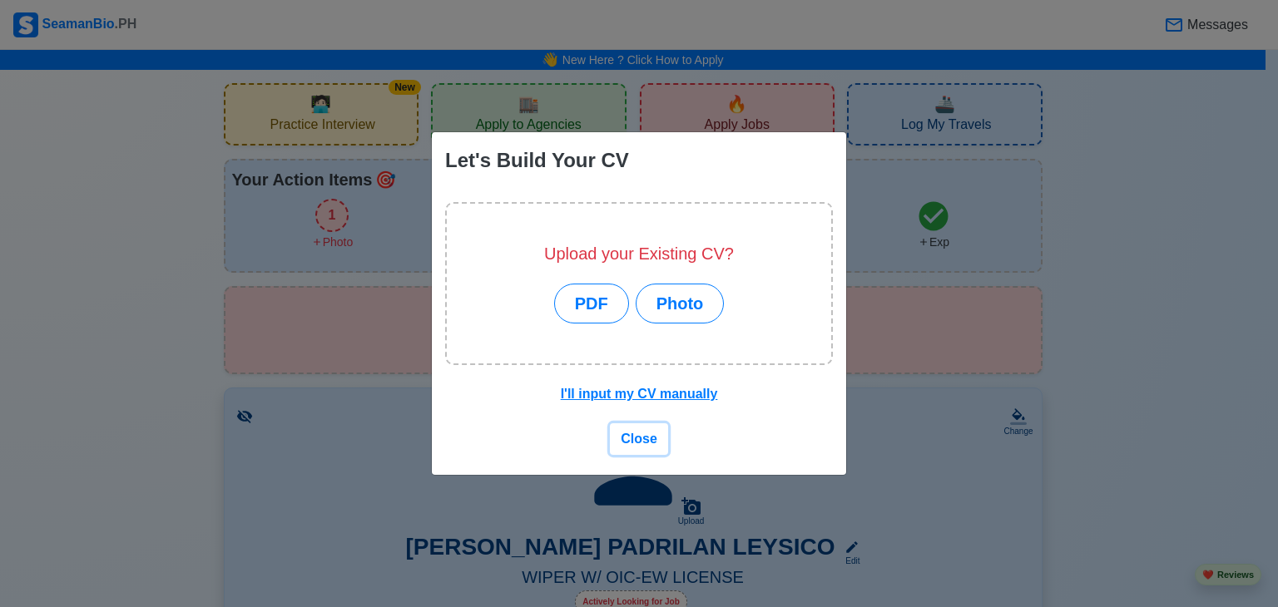
click at [653, 438] on span "Close" at bounding box center [639, 439] width 37 height 14
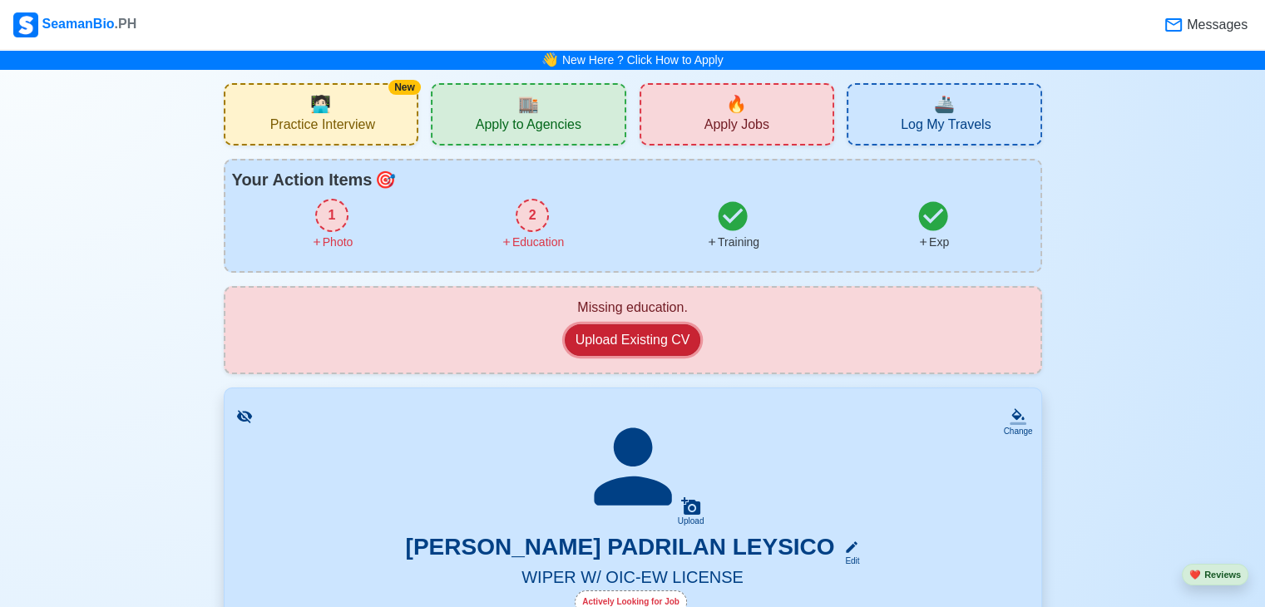
click at [639, 329] on button "Upload Existing CV" at bounding box center [633, 340] width 136 height 32
click at [626, 332] on button "Upload Existing CV" at bounding box center [633, 340] width 136 height 32
click at [613, 332] on button "Upload Existing CV" at bounding box center [633, 340] width 136 height 32
click at [600, 61] on link "New Here ? Click How to Apply" at bounding box center [642, 59] width 161 height 13
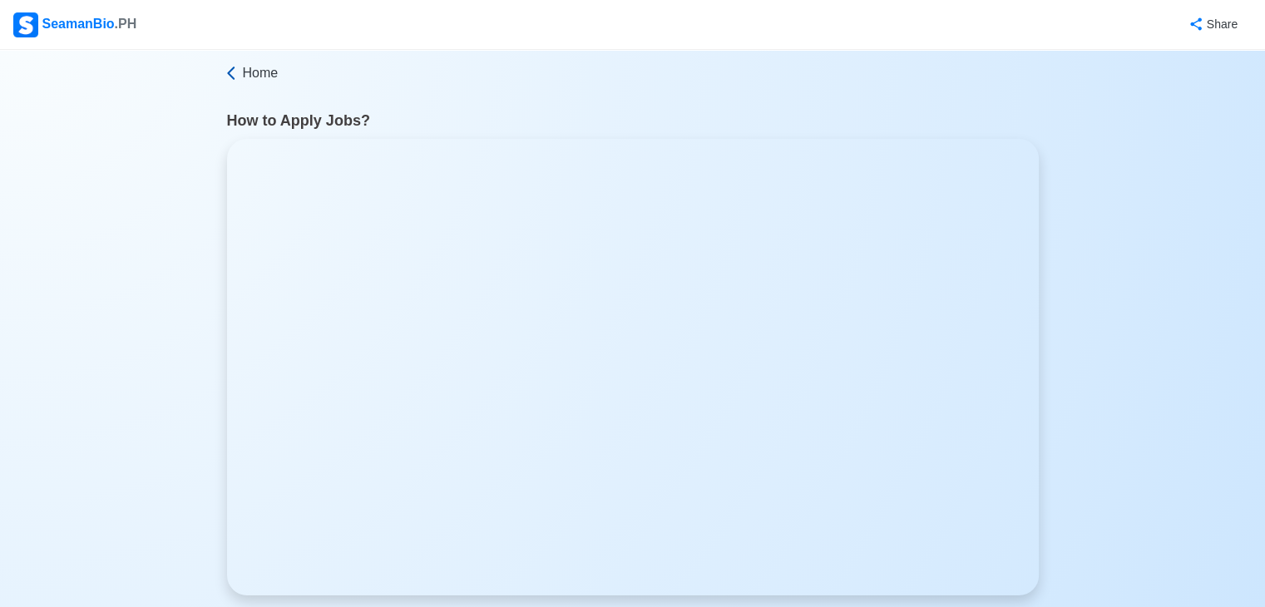
click at [258, 77] on span "Home" at bounding box center [261, 73] width 36 height 20
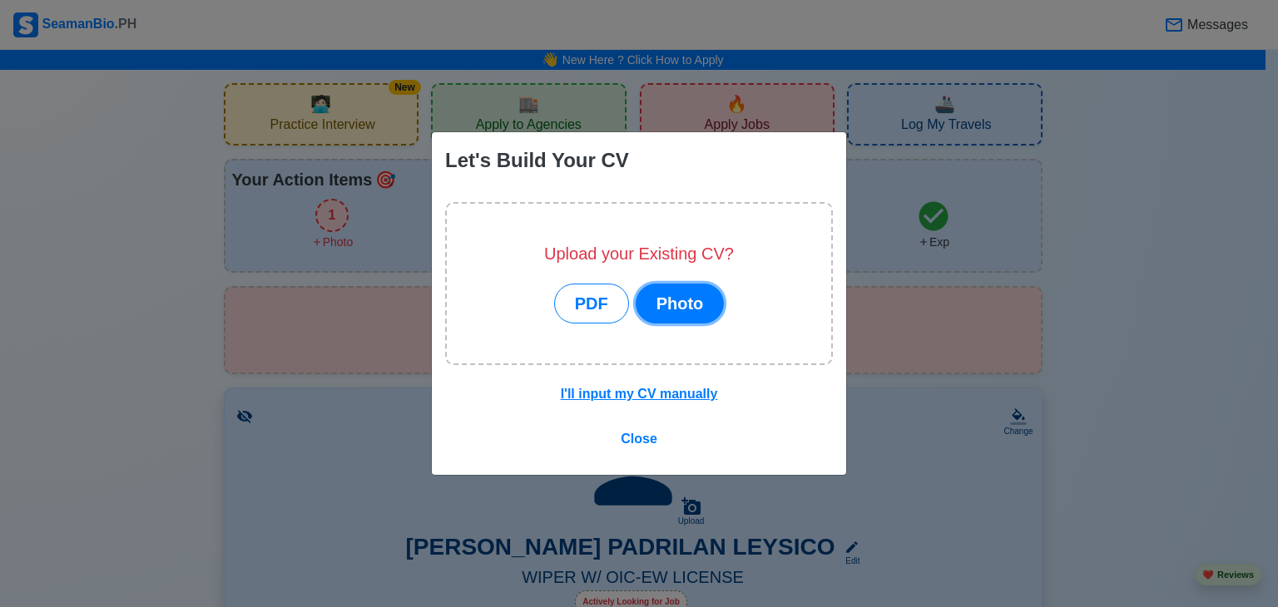
click at [665, 309] on button "Photo" at bounding box center [680, 304] width 89 height 40
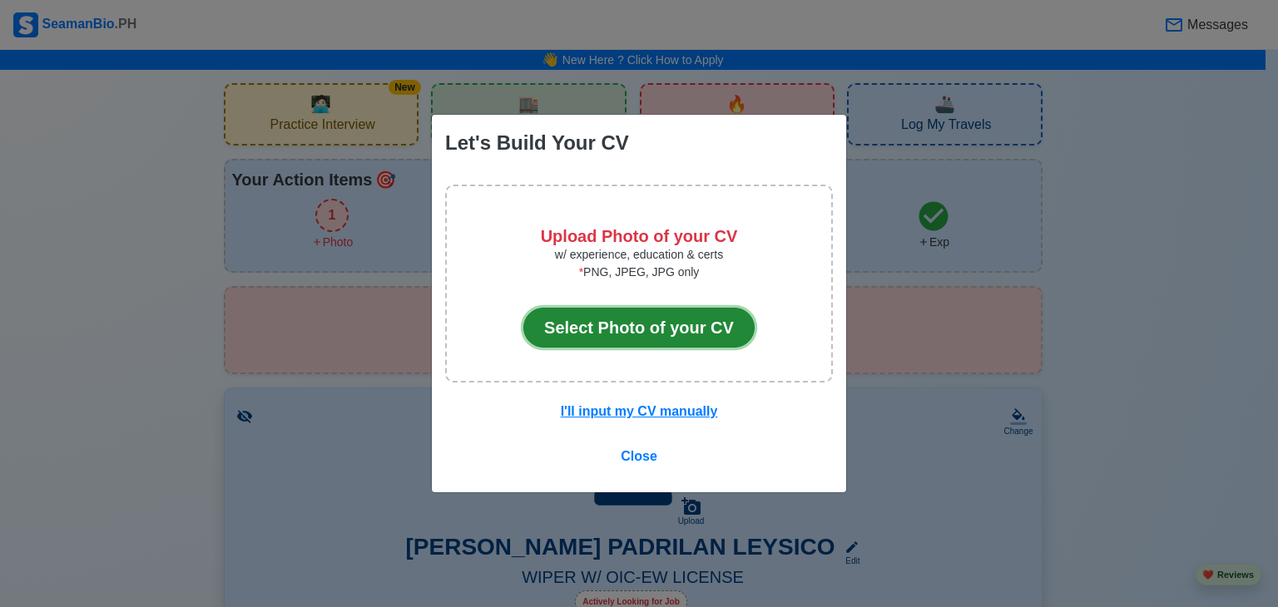
click at [655, 322] on button "Select Photo of your CV" at bounding box center [638, 328] width 231 height 40
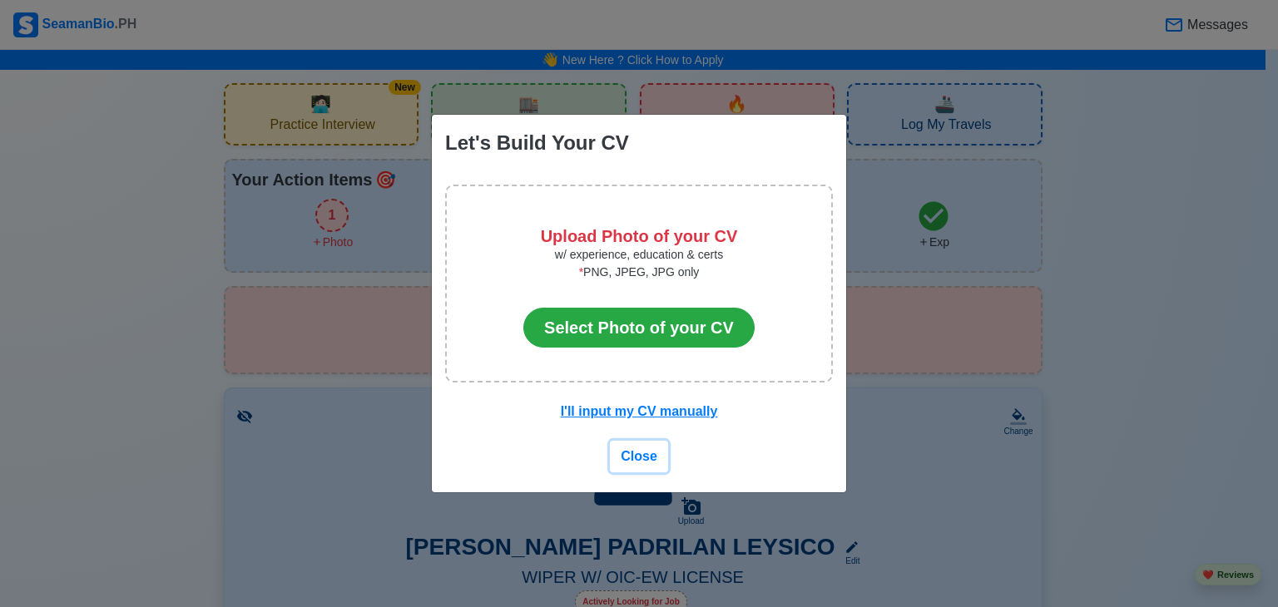
click at [646, 451] on span "Close" at bounding box center [639, 456] width 37 height 14
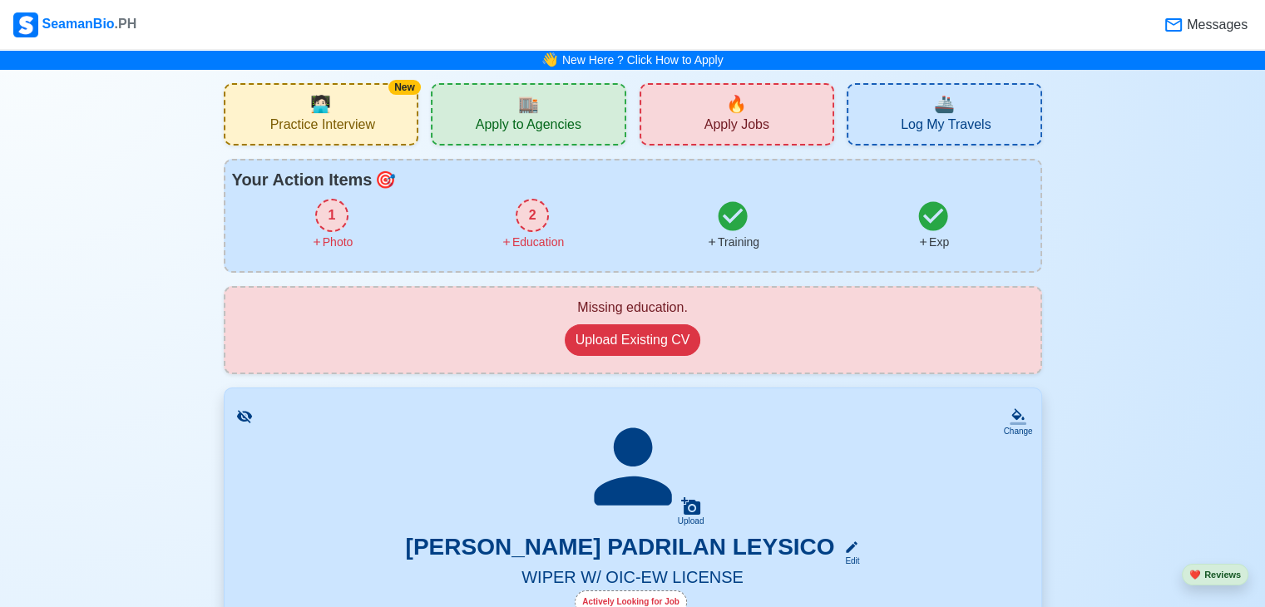
click at [719, 116] on span "Apply Jobs" at bounding box center [737, 126] width 65 height 21
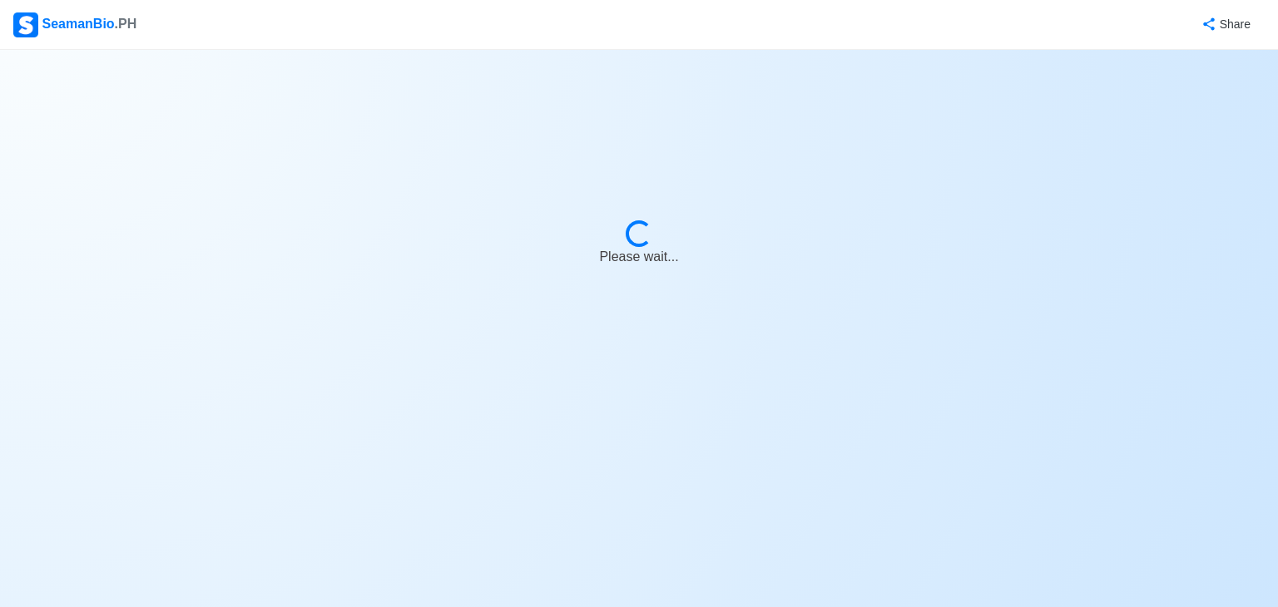
select select "Wiper"
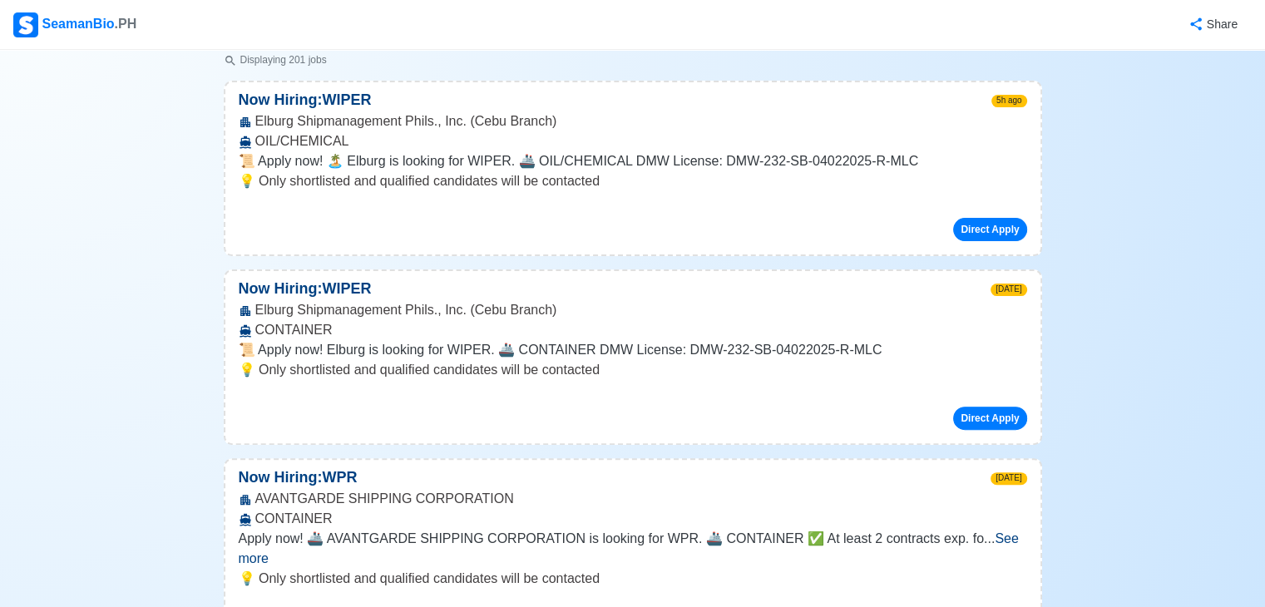
scroll to position [399, 0]
click at [1004, 414] on button "Direct Apply" at bounding box center [989, 417] width 73 height 23
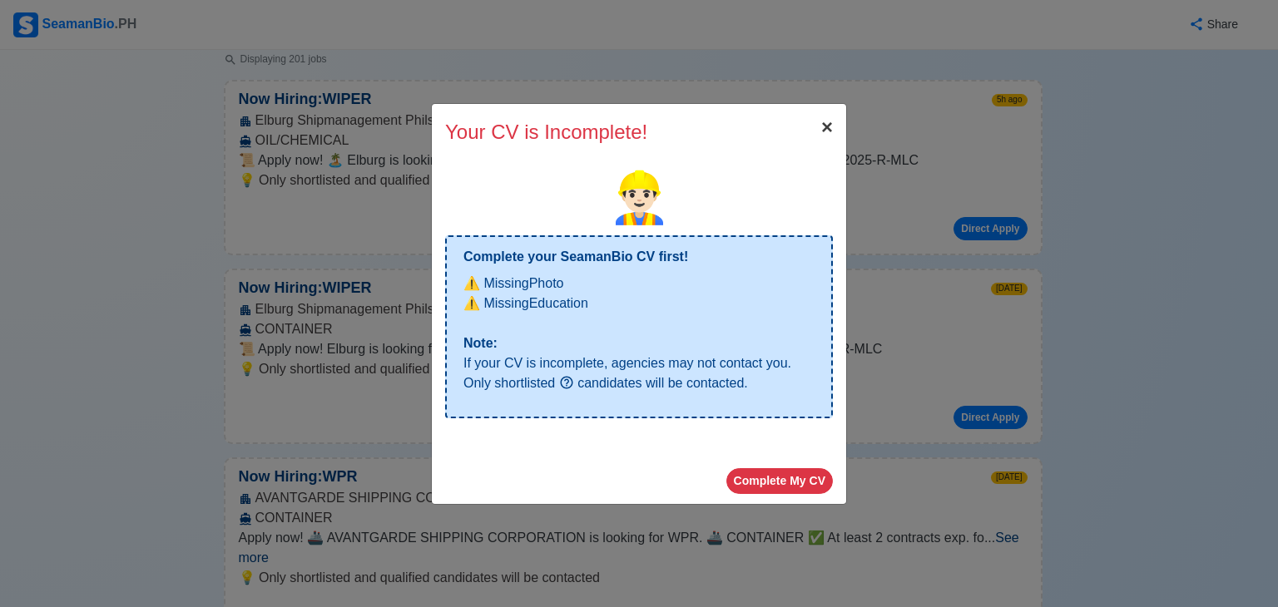
click at [823, 131] on span "×" at bounding box center [827, 127] width 12 height 22
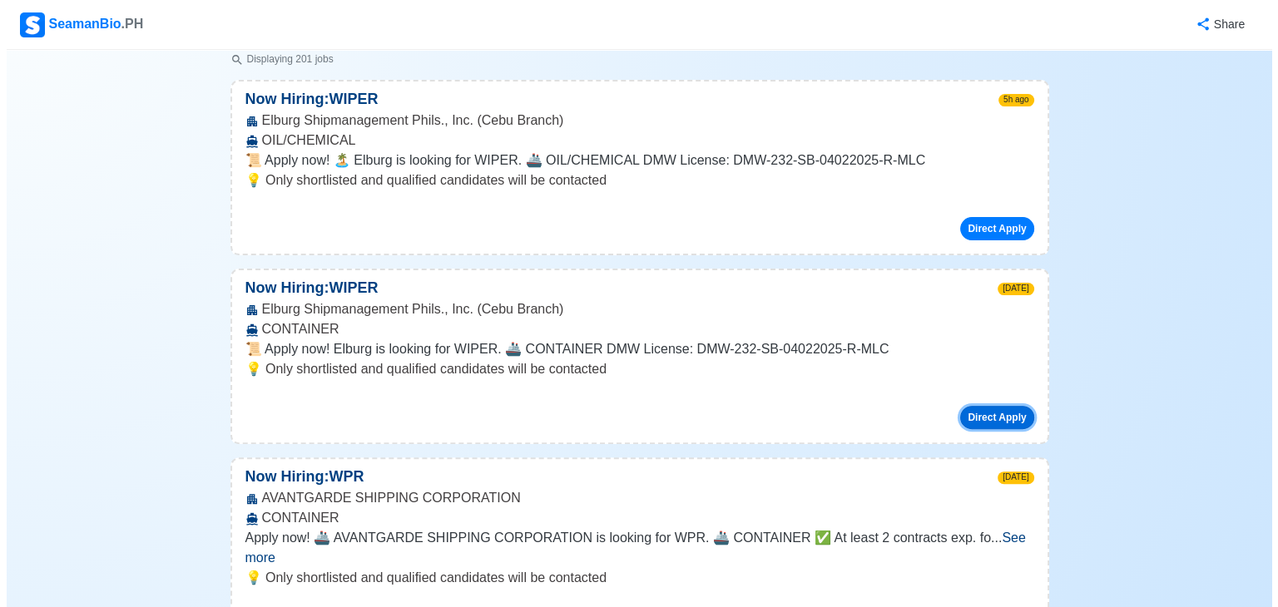
scroll to position [0, 0]
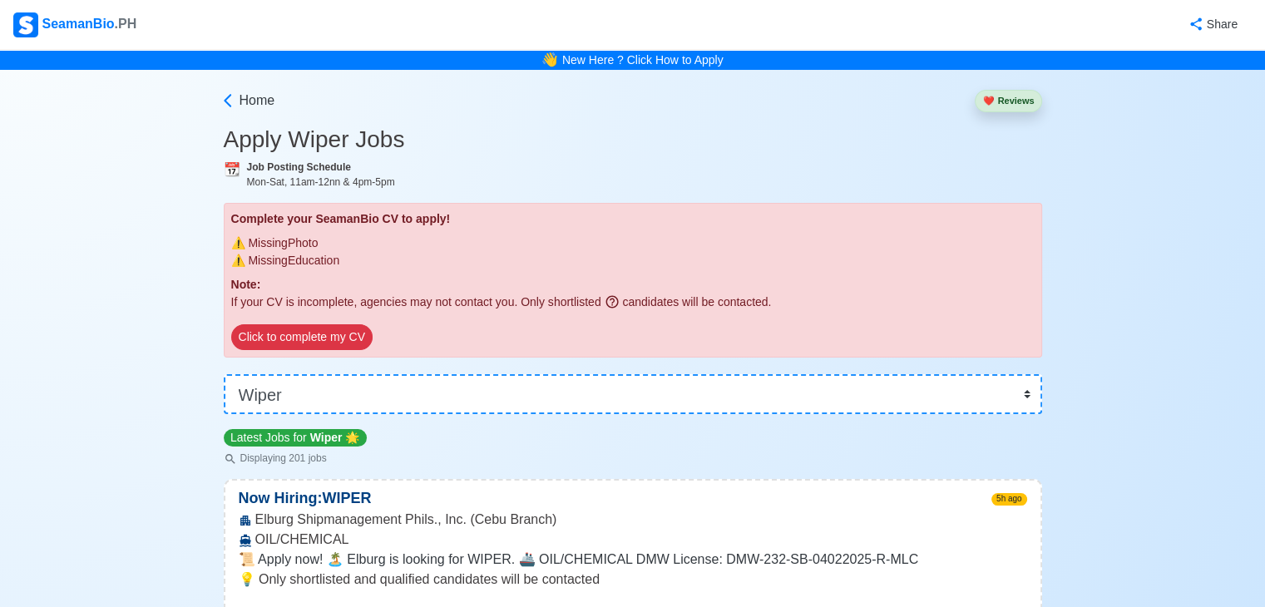
click at [99, 4] on nav "SeamanBio .PH Share" at bounding box center [632, 25] width 1265 height 50
click at [260, 101] on span "Home" at bounding box center [258, 101] width 36 height 20
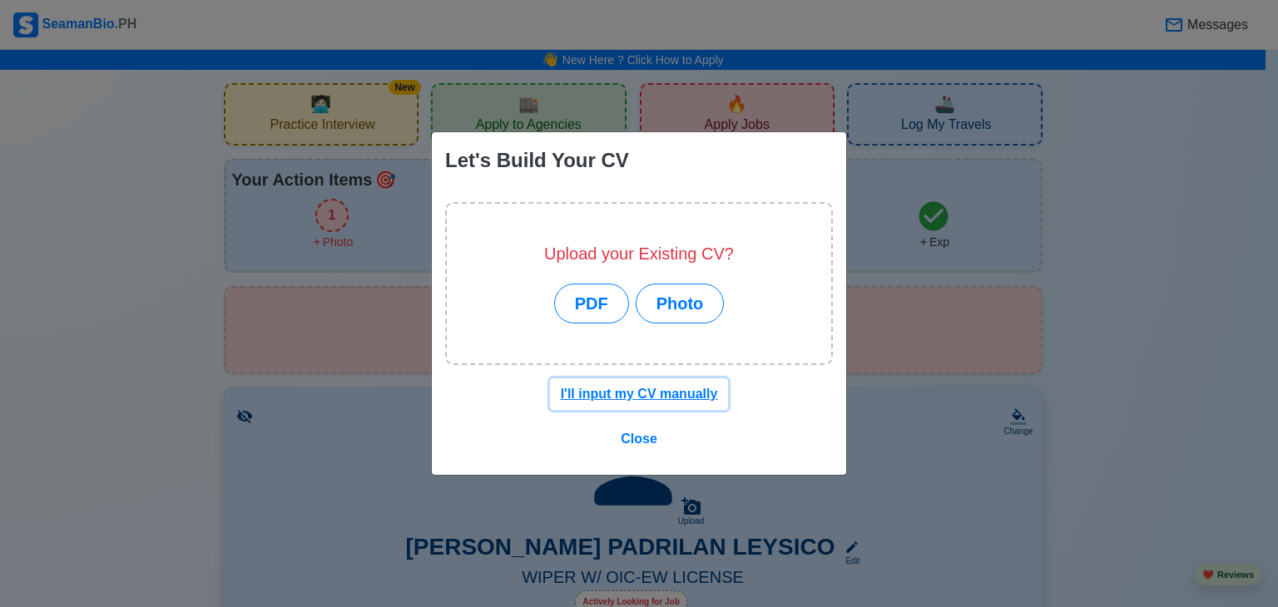
click at [609, 388] on u "I'll input my CV manually" at bounding box center [639, 394] width 157 height 14
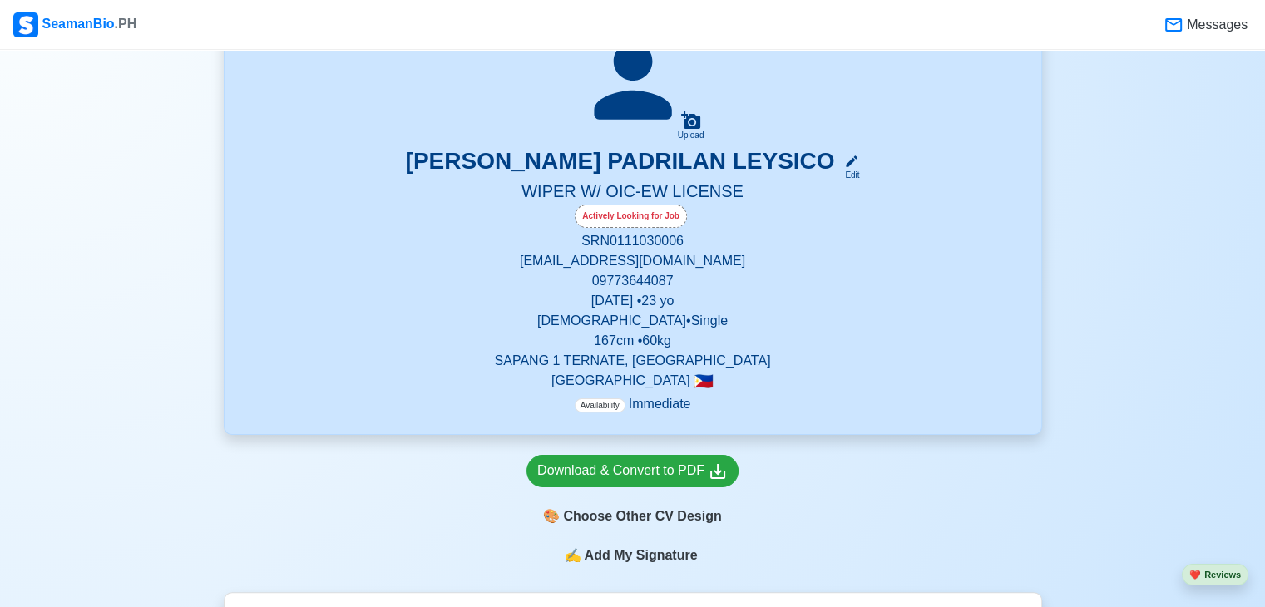
scroll to position [393, 0]
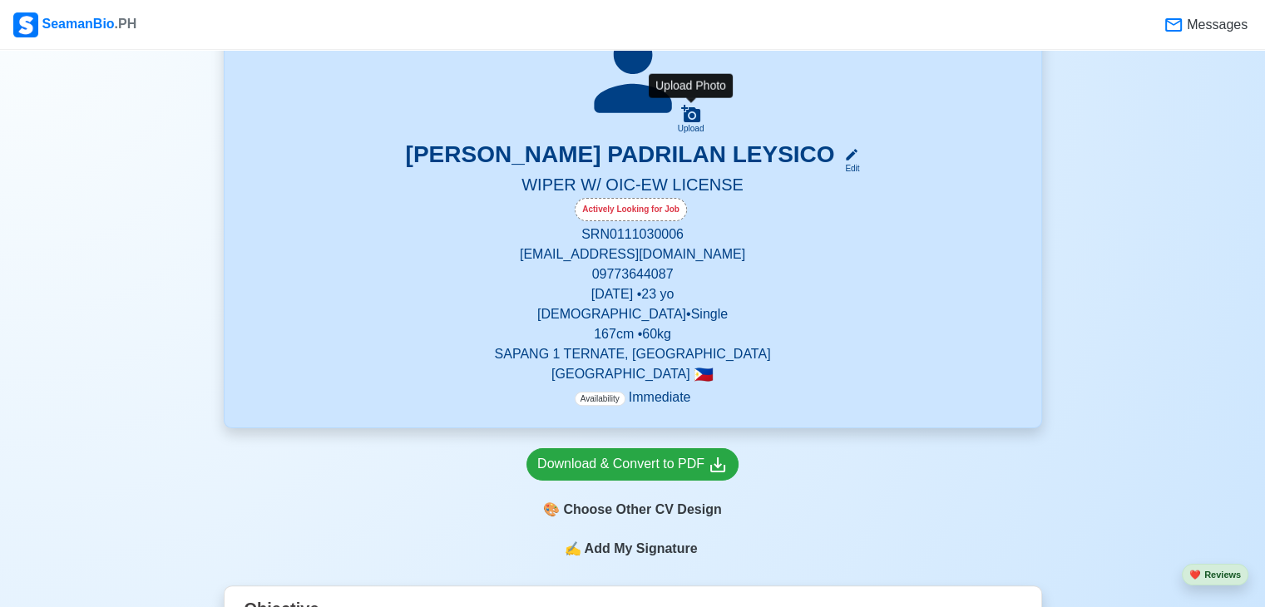
click at [699, 115] on icon at bounding box center [690, 113] width 19 height 17
click at [0, 0] on input "Upload" at bounding box center [0, 0] width 0 height 0
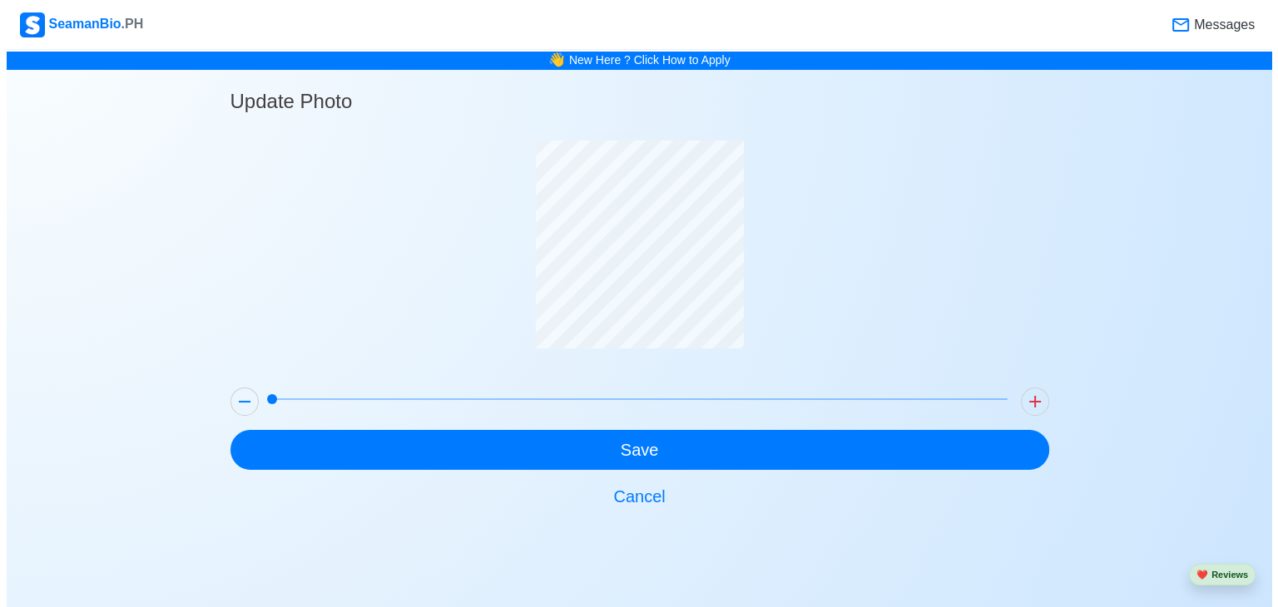
scroll to position [0, 0]
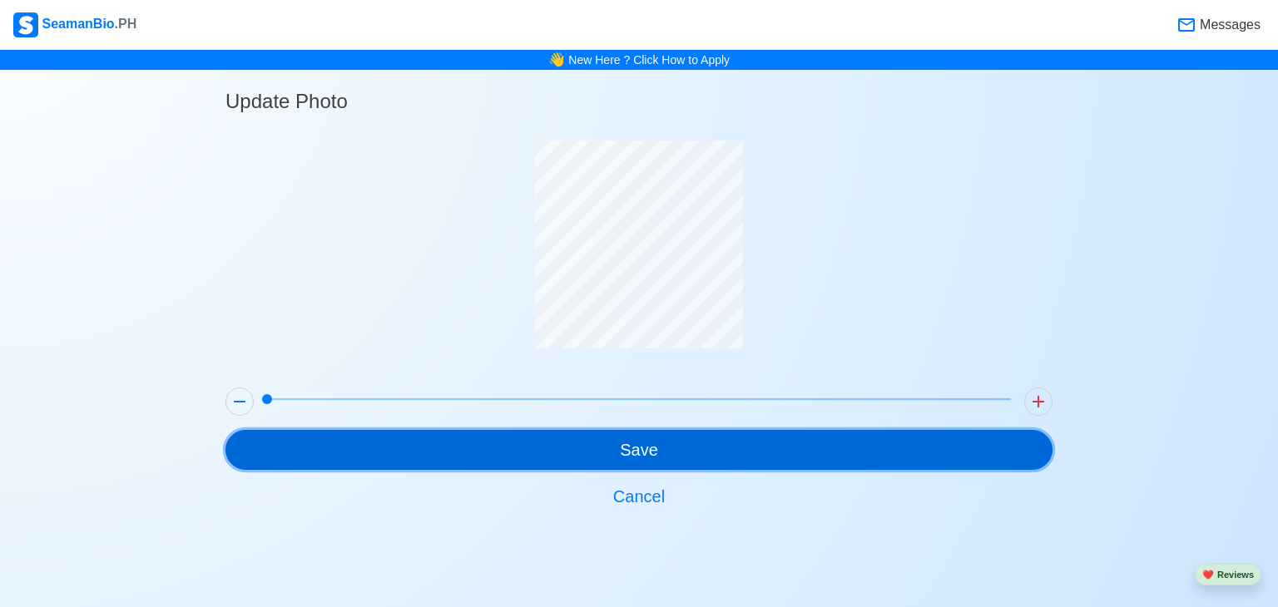
click at [624, 438] on button "Save" at bounding box center [638, 450] width 827 height 40
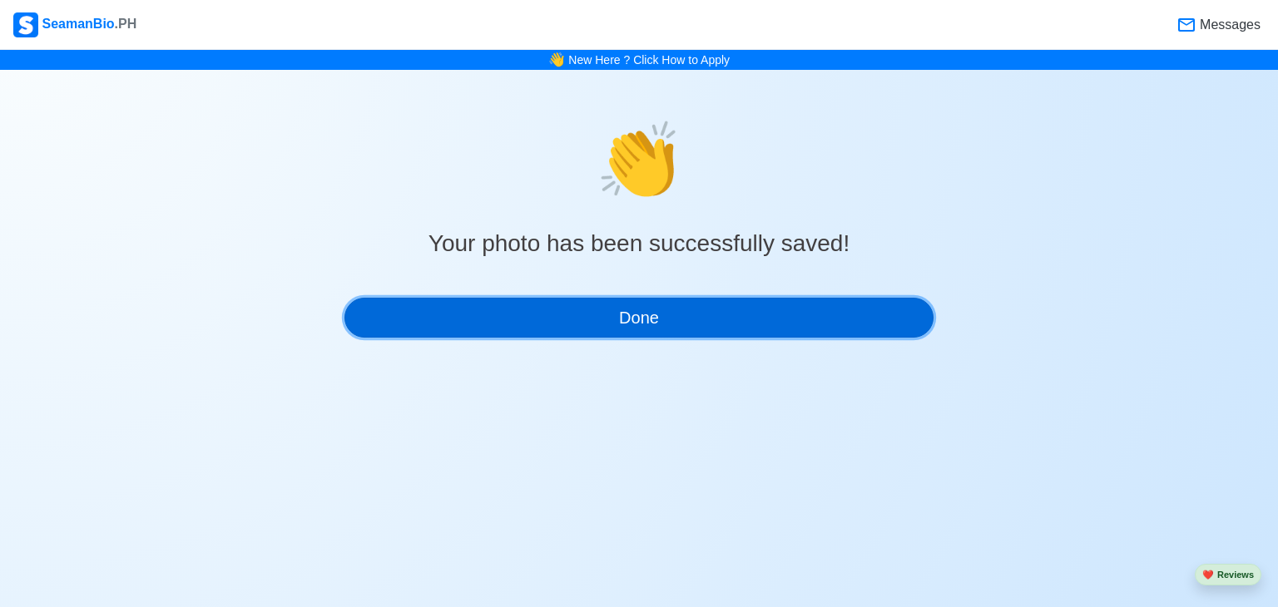
click at [706, 327] on button "Done" at bounding box center [638, 318] width 589 height 40
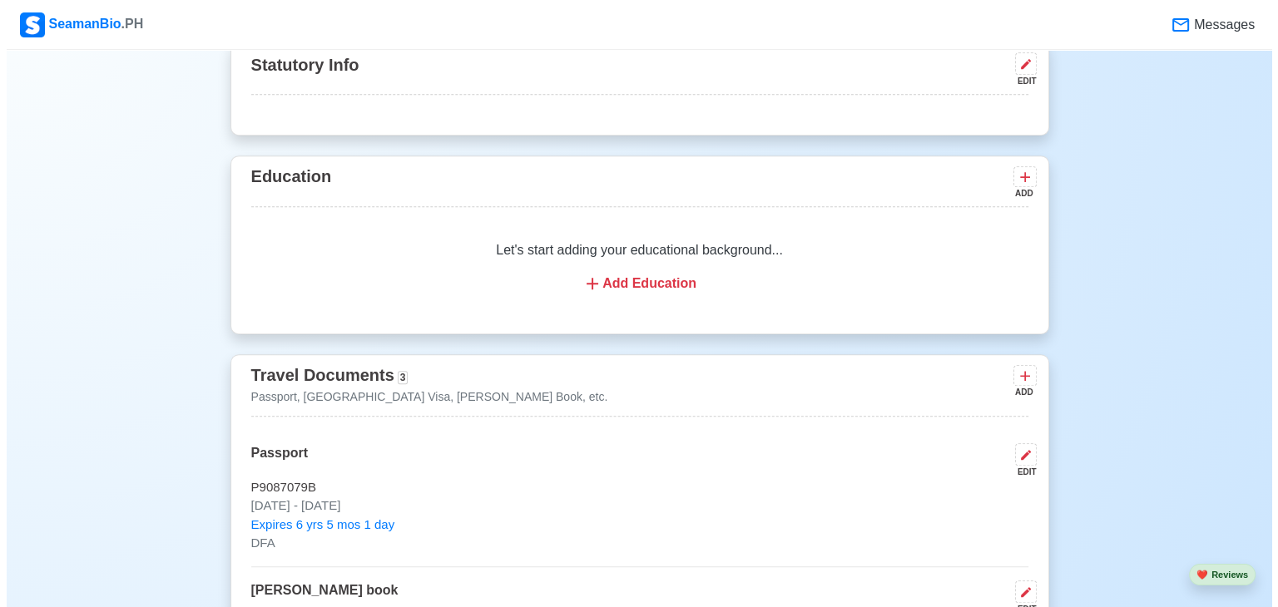
scroll to position [1076, 0]
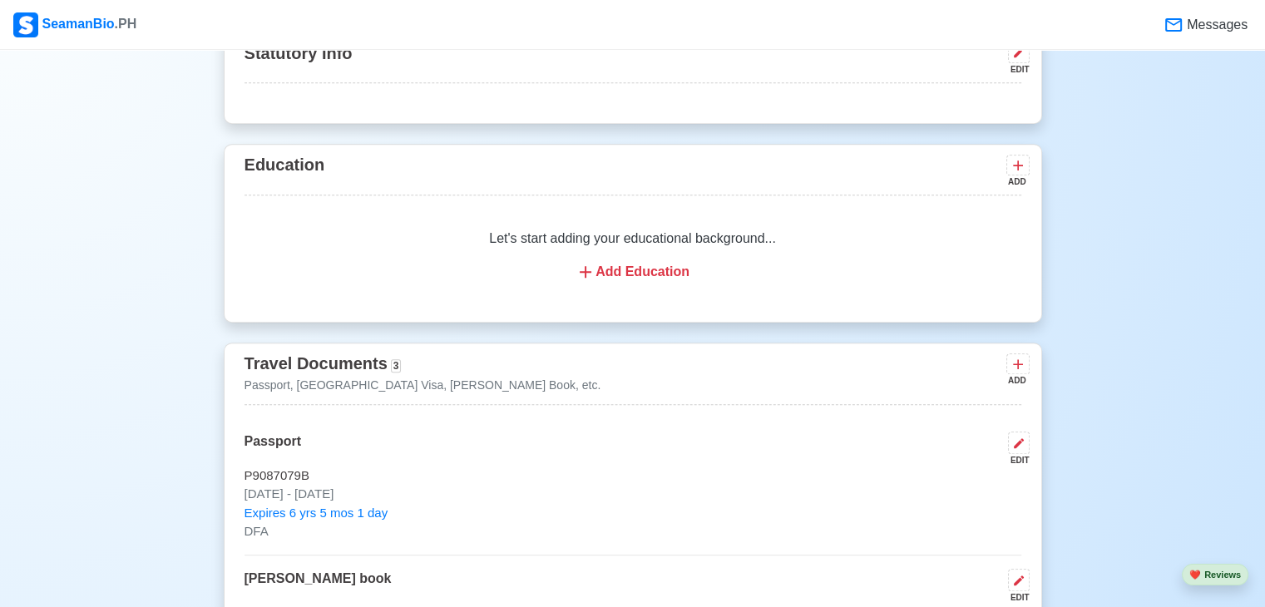
click at [621, 273] on div "Add Education" at bounding box center [633, 272] width 737 height 20
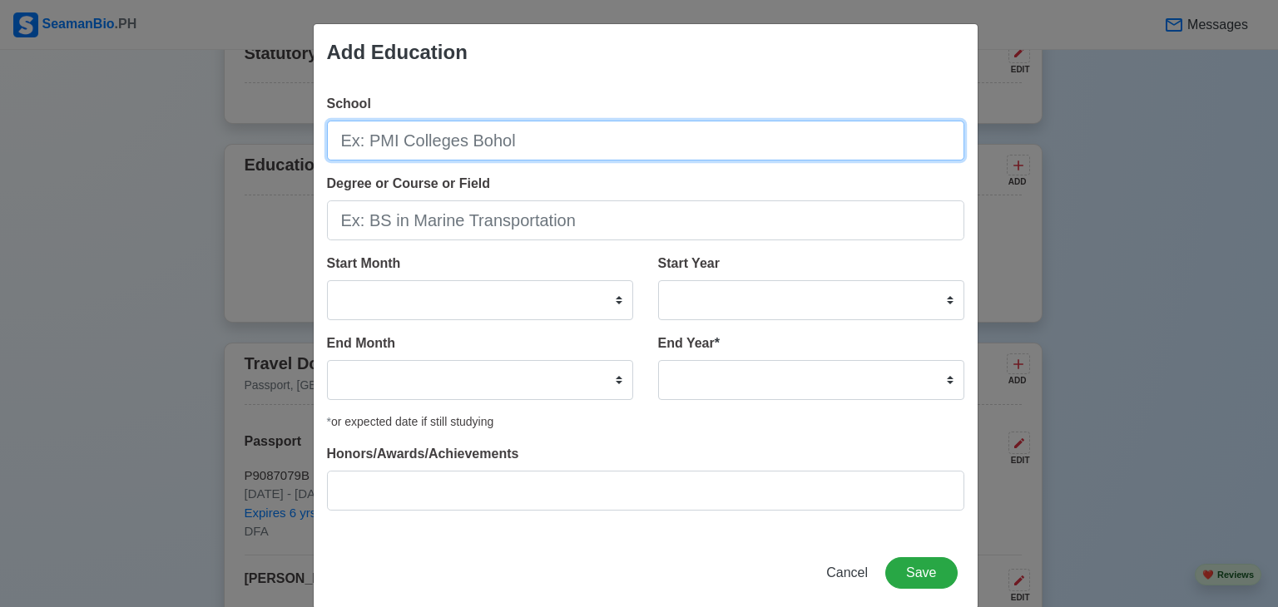
click at [502, 156] on input "School" at bounding box center [645, 141] width 637 height 40
type input "a"
type input "Asian Institute of Maritime Studies"
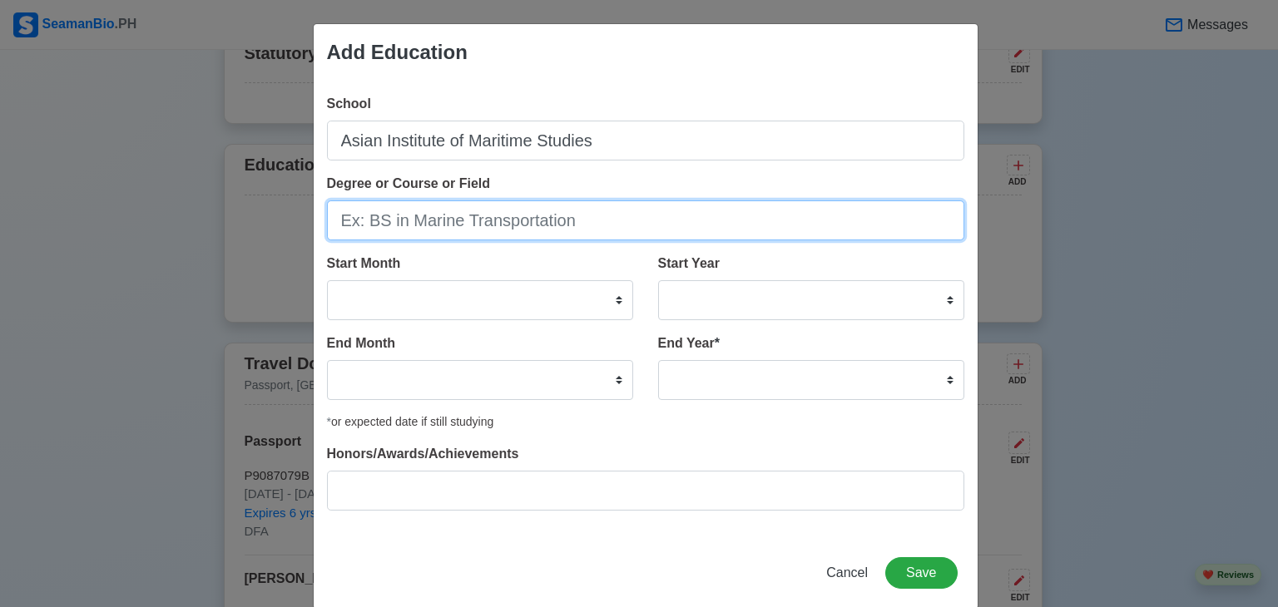
click at [501, 235] on input "Degree or Course or Field" at bounding box center [645, 220] width 637 height 40
type input "BS in Marine Engineering"
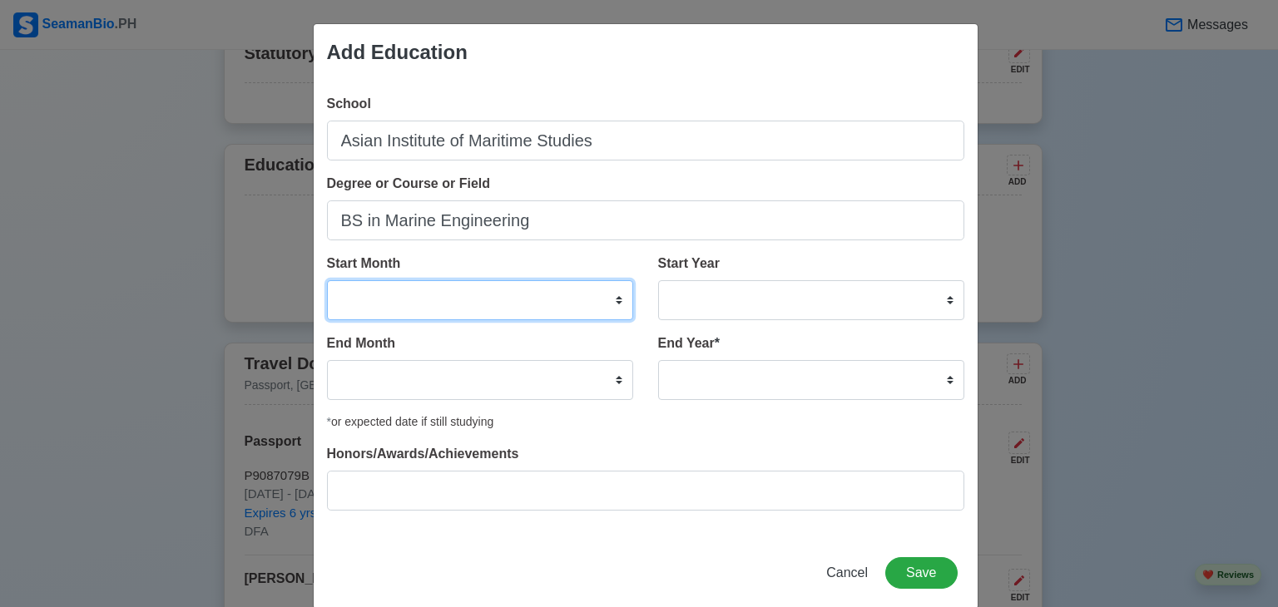
click at [499, 310] on select "January February March April May June July August September October November De…" at bounding box center [480, 300] width 306 height 40
select select "July"
click at [327, 280] on select "January February March April May June July August September October November De…" at bounding box center [480, 300] width 306 height 40
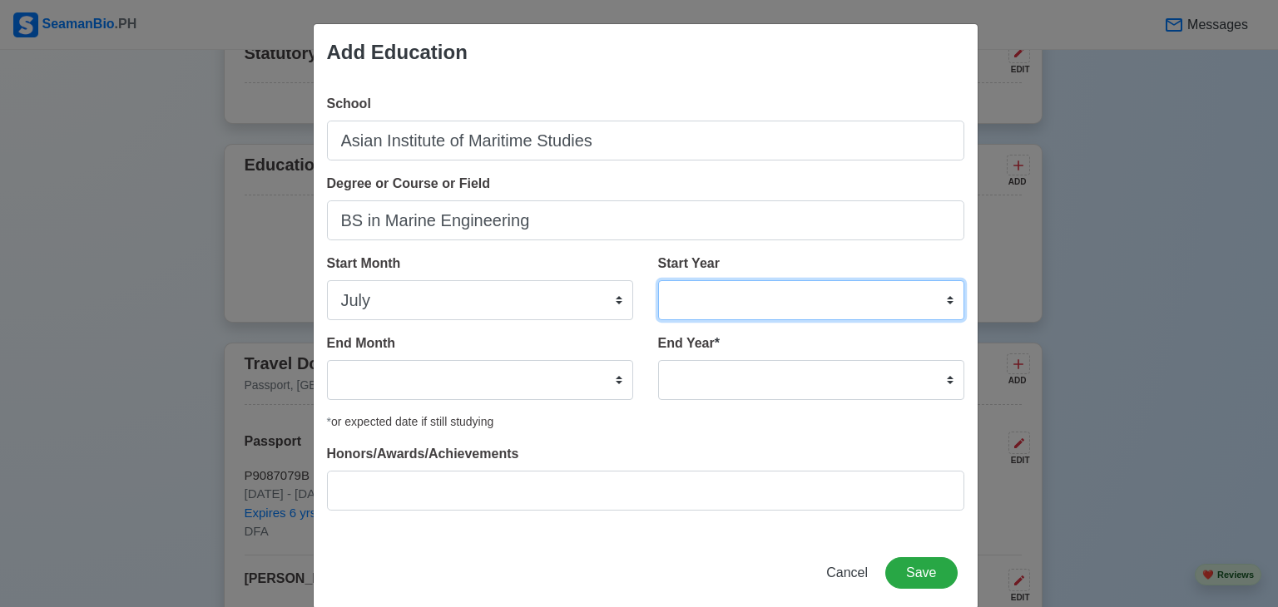
click at [672, 297] on select "2025 2024 2023 2022 2021 2020 2019 2018 2017 2016 2015 2014 2013 2012 2011 2010…" at bounding box center [811, 300] width 306 height 40
select select "2019"
click at [658, 280] on select "2025 2024 2023 2022 2021 2020 2019 2018 2017 2016 2015 2014 2013 2012 2011 2010…" at bounding box center [811, 300] width 306 height 40
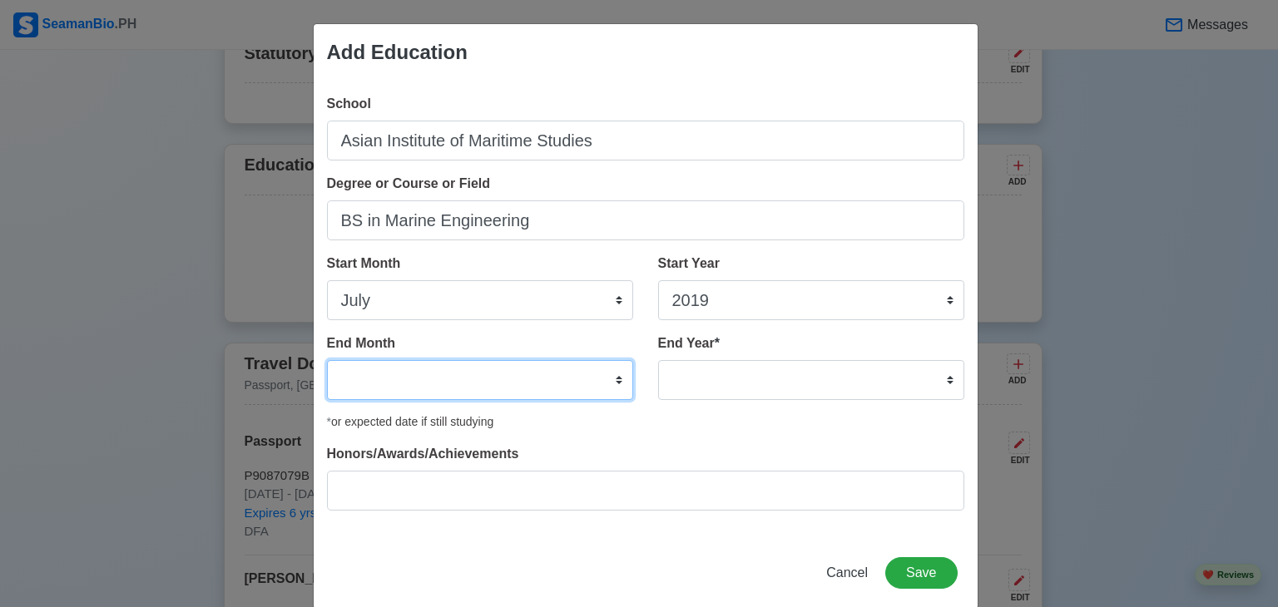
click at [466, 392] on select "January February March April May June July August September October November De…" at bounding box center [480, 380] width 306 height 40
select select "August"
click at [327, 360] on select "January February March April May June July August September October November De…" at bounding box center [480, 380] width 306 height 40
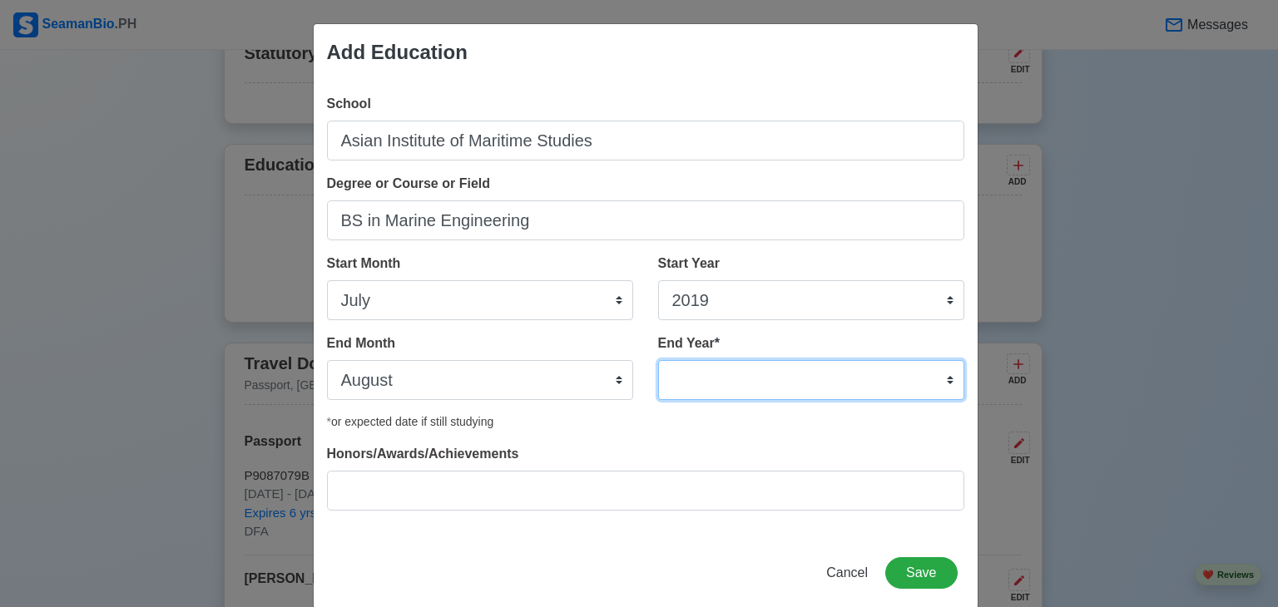
click at [672, 360] on select "2035 2034 2033 2032 2031 2030 2029 2028 2027 2026 2025 2024 2023 2022 2021 2020…" at bounding box center [811, 380] width 306 height 40
select select "2022"
click at [658, 360] on select "2035 2034 2033 2032 2031 2030 2029 2028 2027 2026 2025 2024 2023 2022 2021 2020…" at bounding box center [811, 380] width 306 height 40
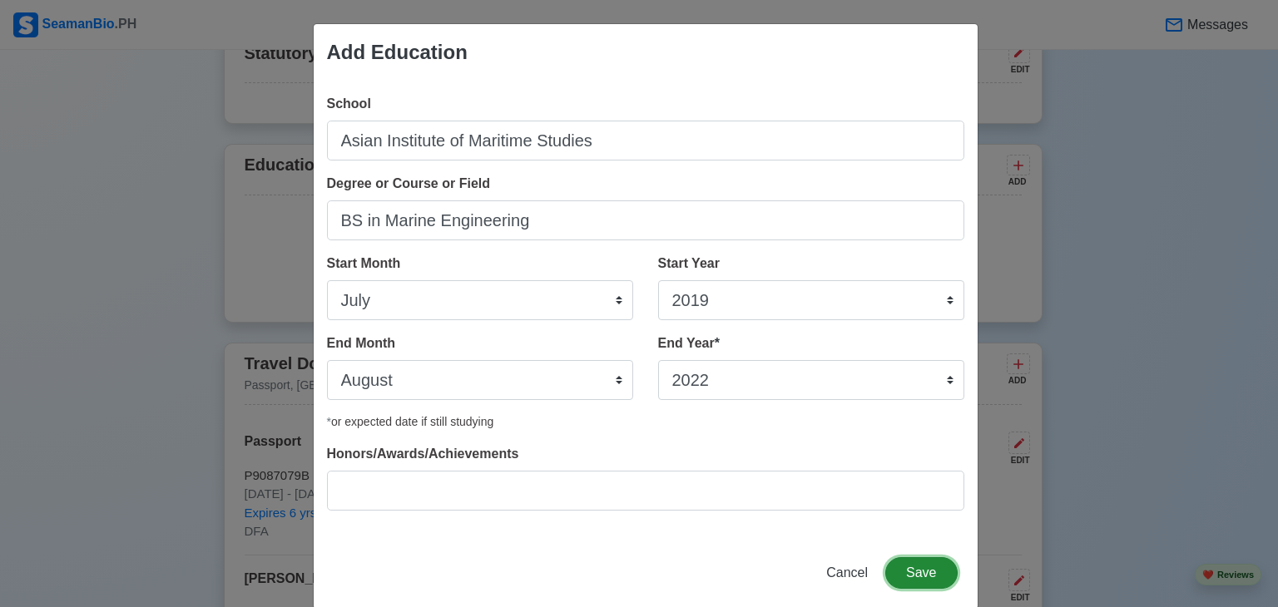
click at [934, 560] on button "Save" at bounding box center [921, 573] width 72 height 32
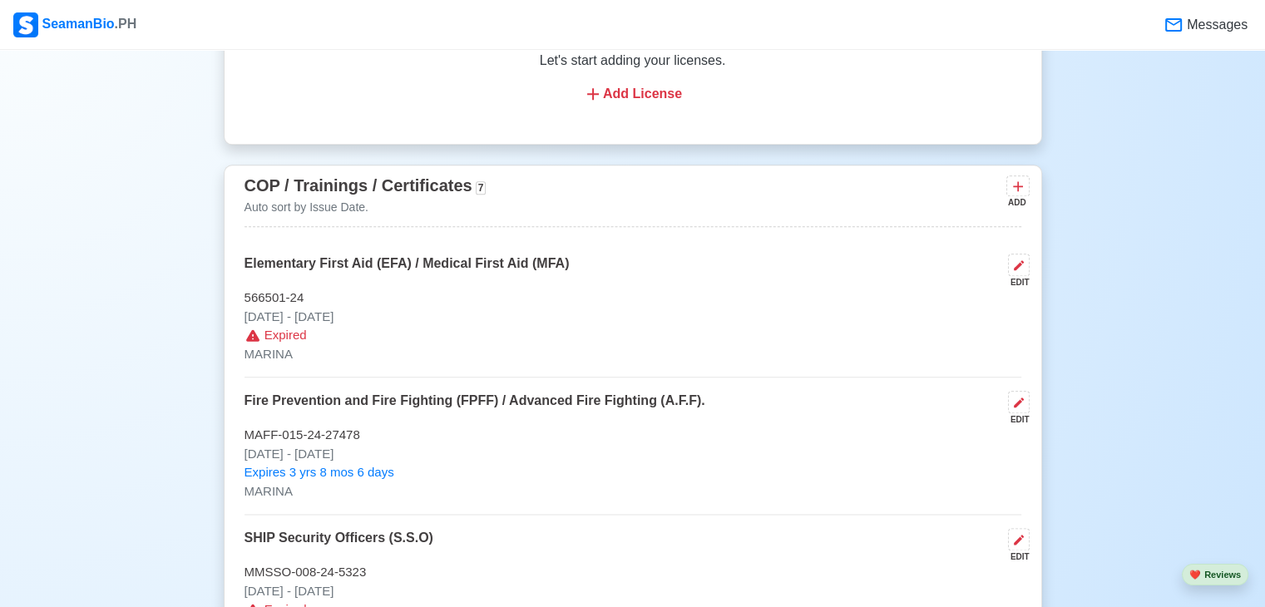
scroll to position [1966, 0]
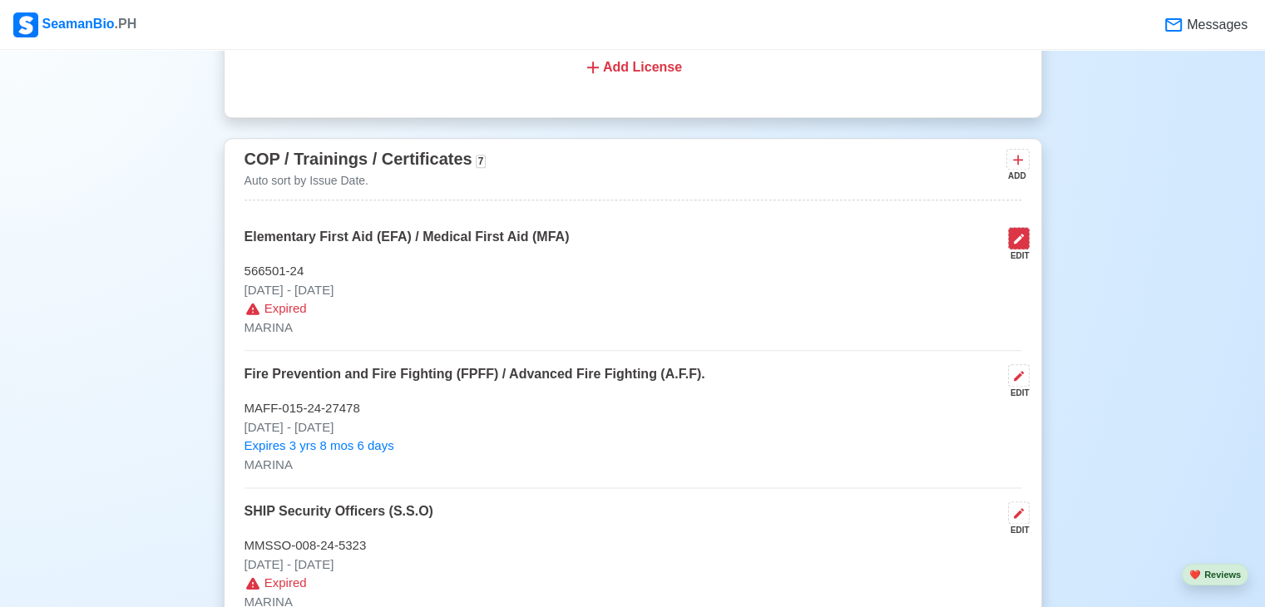
click at [1012, 235] on icon at bounding box center [1018, 238] width 13 height 13
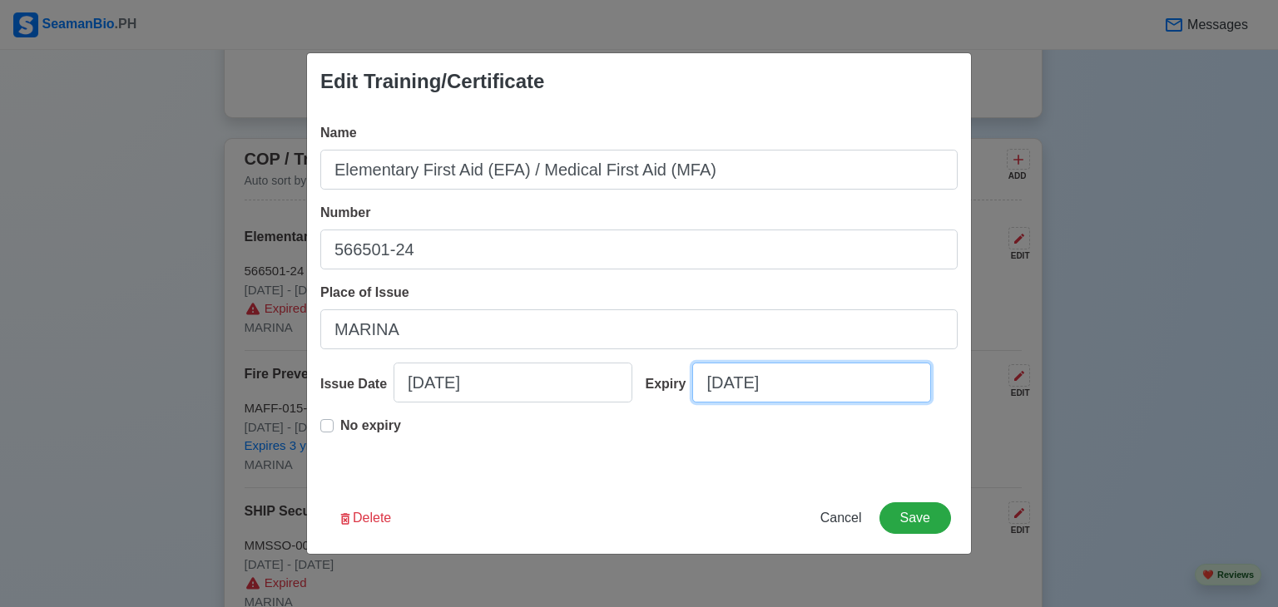
click at [790, 383] on input "[DATE]" at bounding box center [811, 383] width 239 height 40
select select "****"
select select "*********"
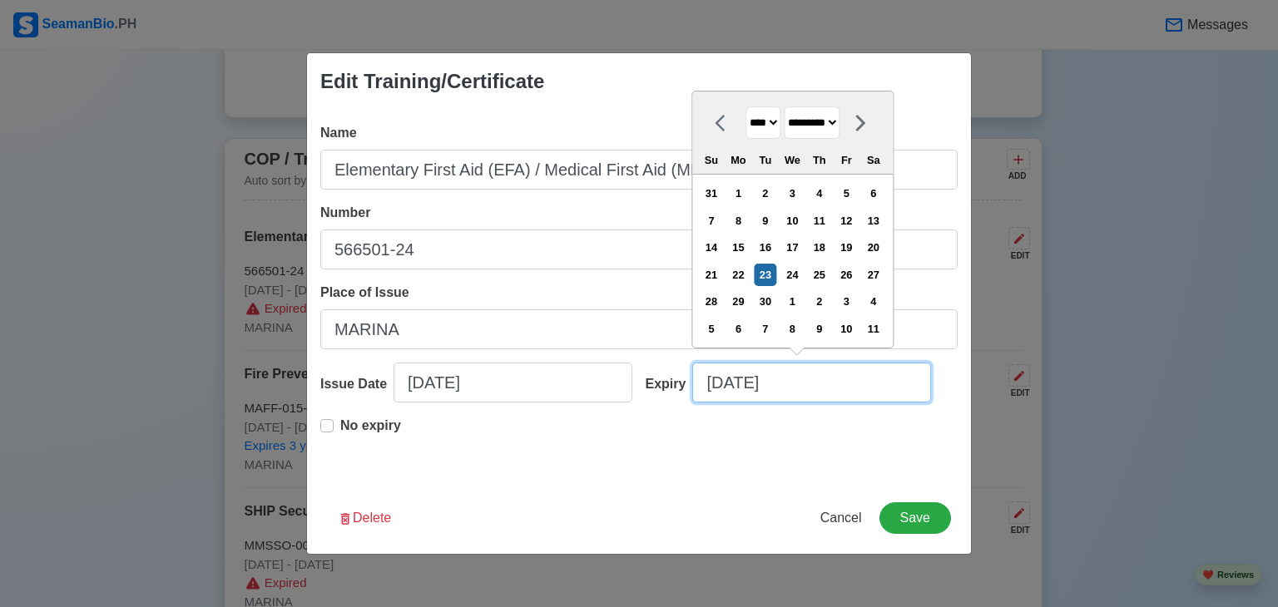
click at [790, 383] on input "[DATE]" at bounding box center [811, 383] width 239 height 40
click at [765, 130] on select "**** **** **** **** **** **** **** **** **** **** **** **** **** **** **** ****…" at bounding box center [762, 122] width 35 height 32
select select "****"
click at [745, 106] on select "**** **** **** **** **** **** **** **** **** **** **** **** **** **** **** ****…" at bounding box center [762, 122] width 35 height 32
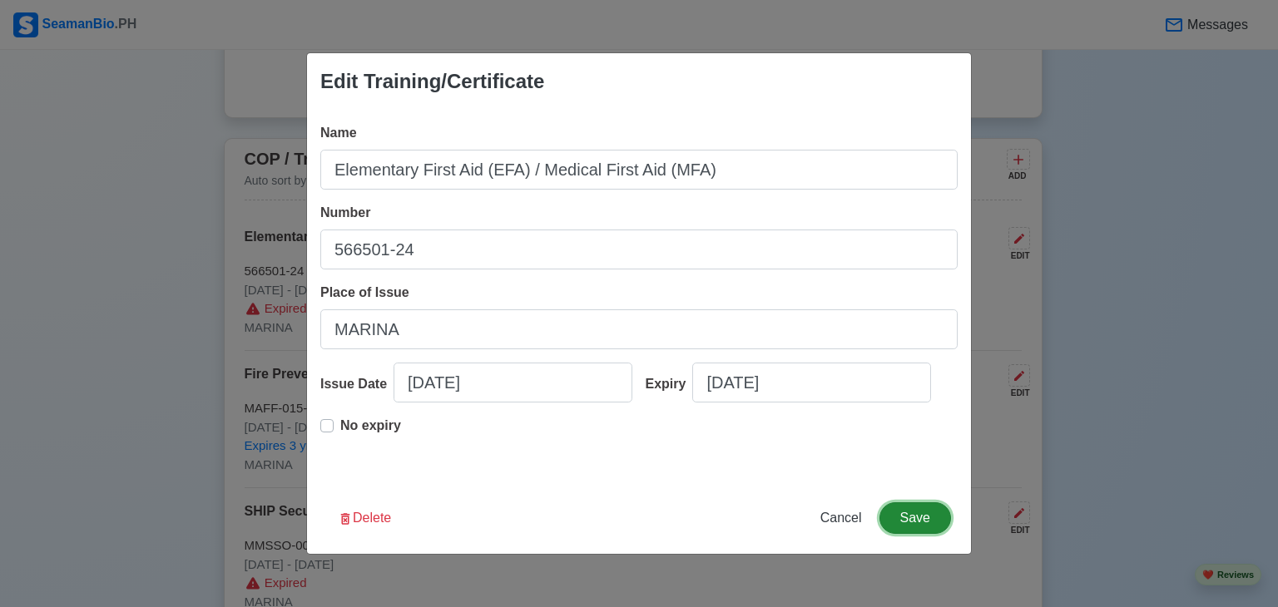
click at [923, 508] on button "Save" at bounding box center [915, 518] width 72 height 32
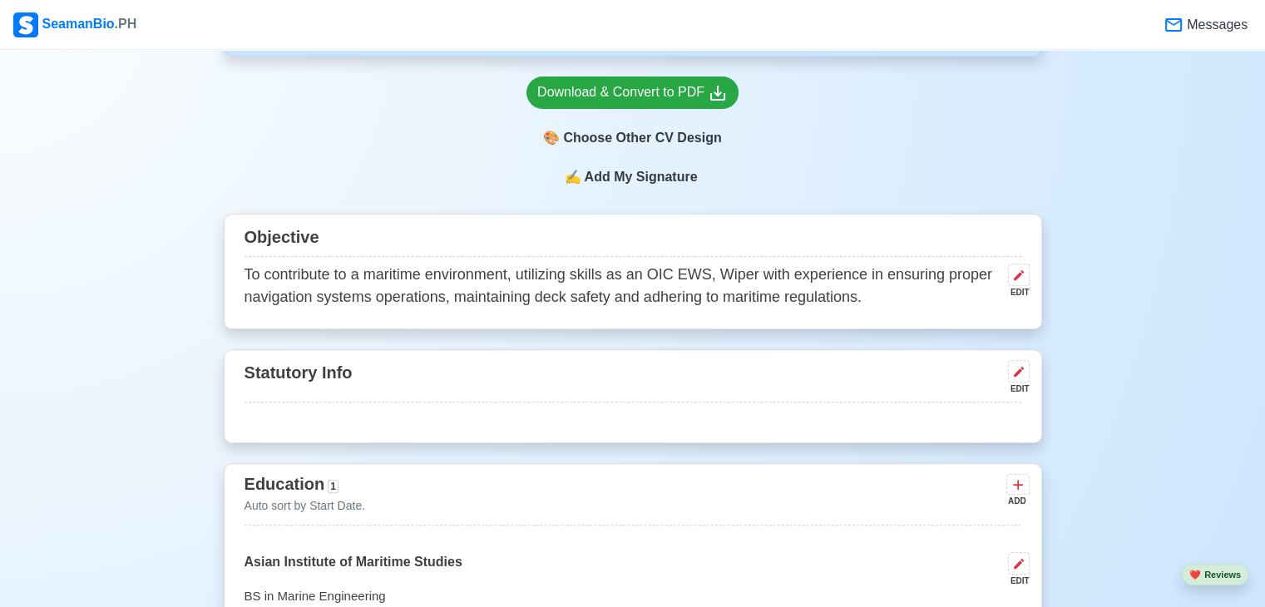
scroll to position [0, 0]
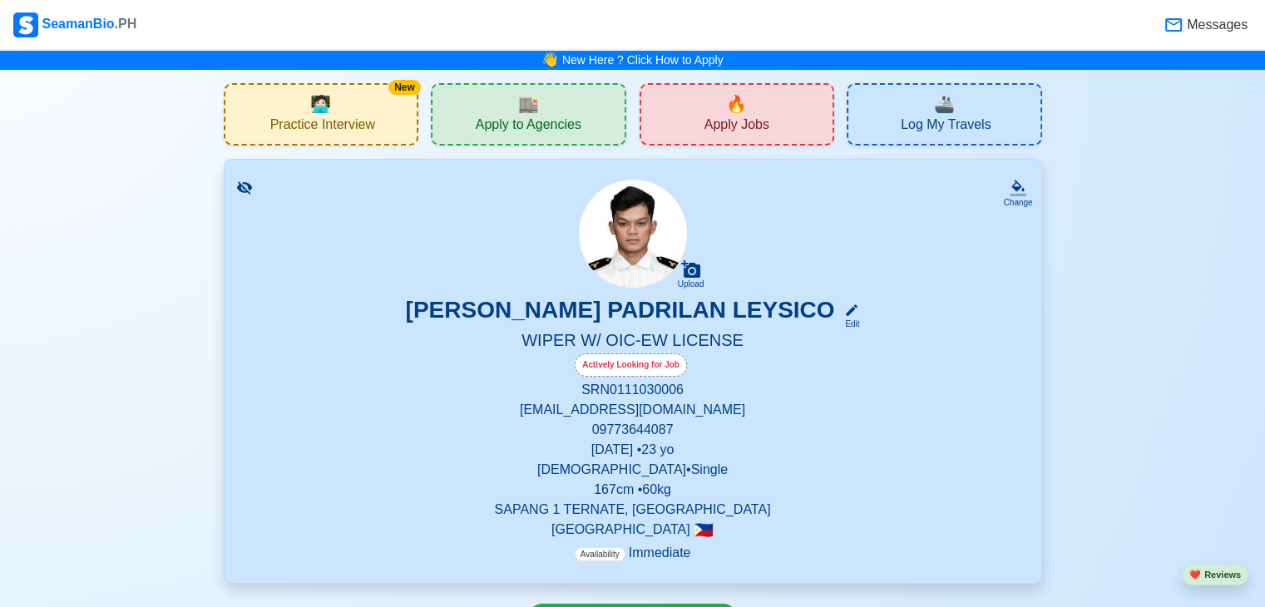
click at [736, 126] on span "Apply Jobs" at bounding box center [737, 126] width 65 height 21
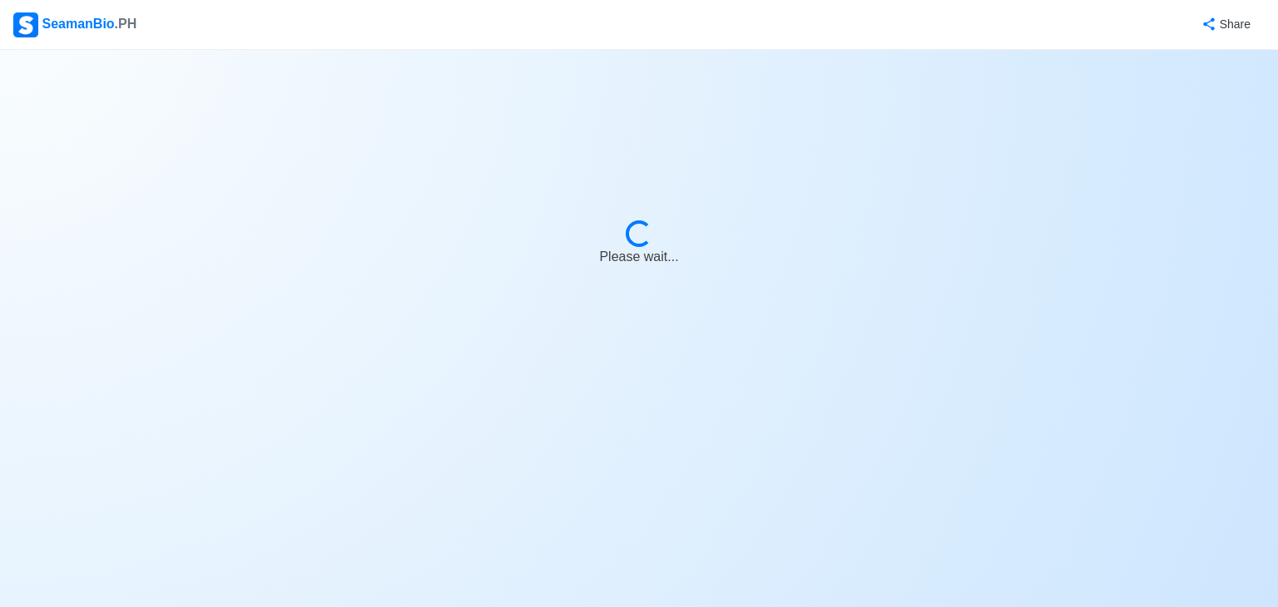
select select "Wiper"
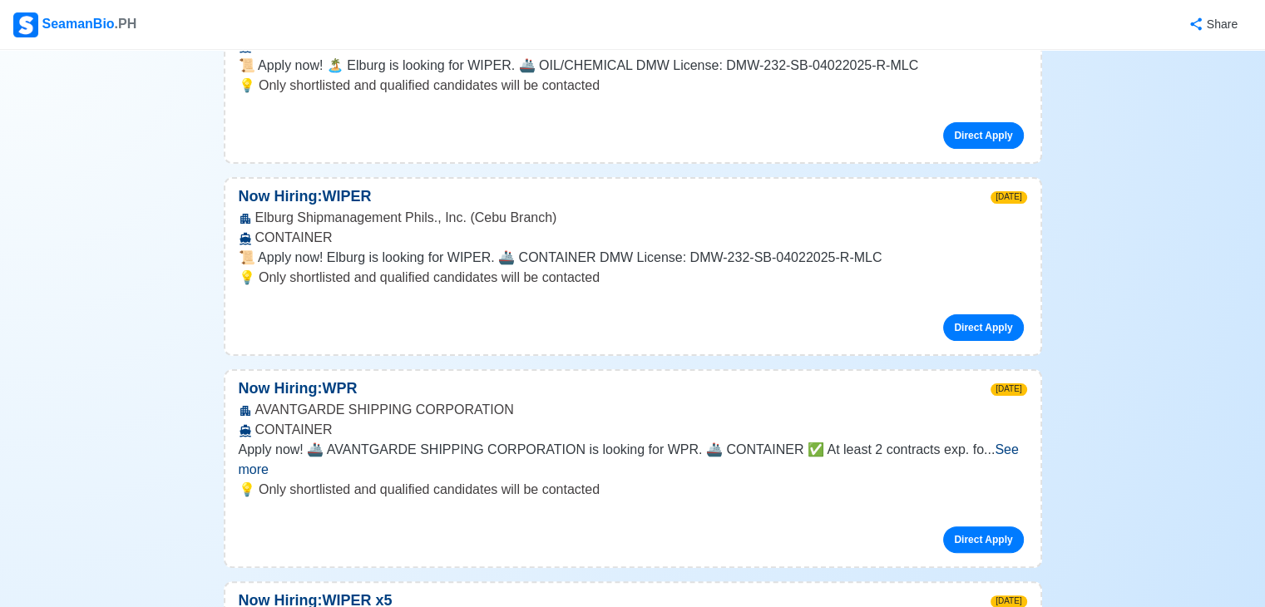
scroll to position [333, 0]
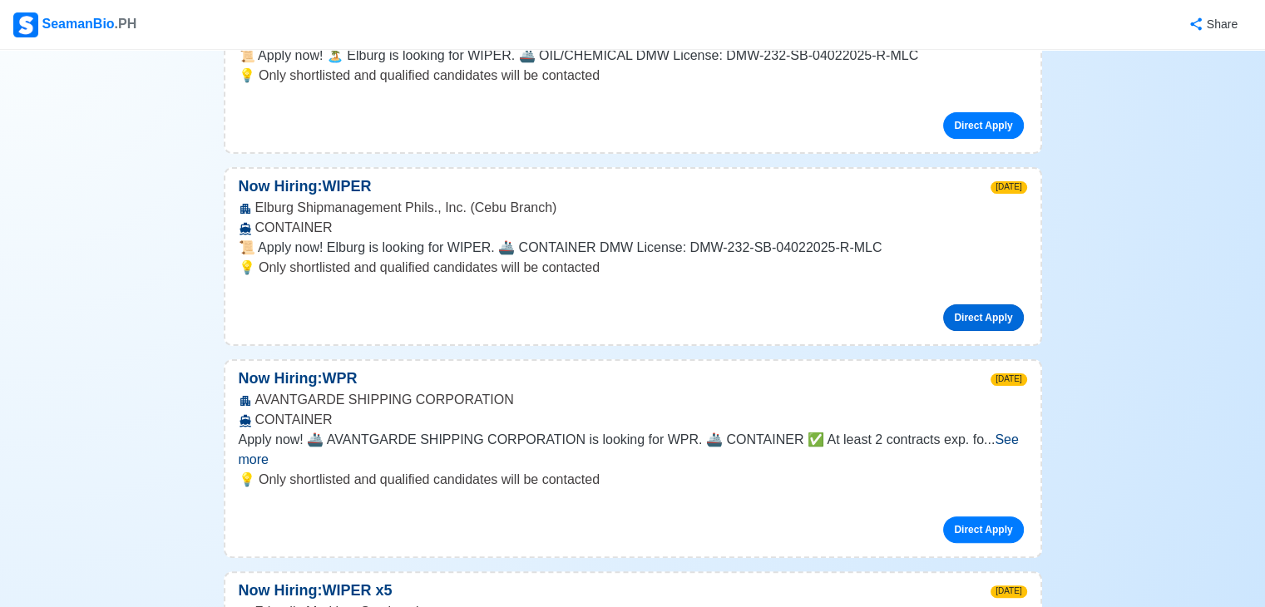
click at [986, 308] on link "Direct Apply" at bounding box center [983, 317] width 80 height 27
click at [965, 304] on link "Direct Apply" at bounding box center [983, 317] width 80 height 27
click at [980, 310] on link "Direct Apply" at bounding box center [983, 317] width 80 height 27
click at [956, 517] on link "Direct Apply" at bounding box center [983, 530] width 80 height 27
